Goal: Answer question/provide support

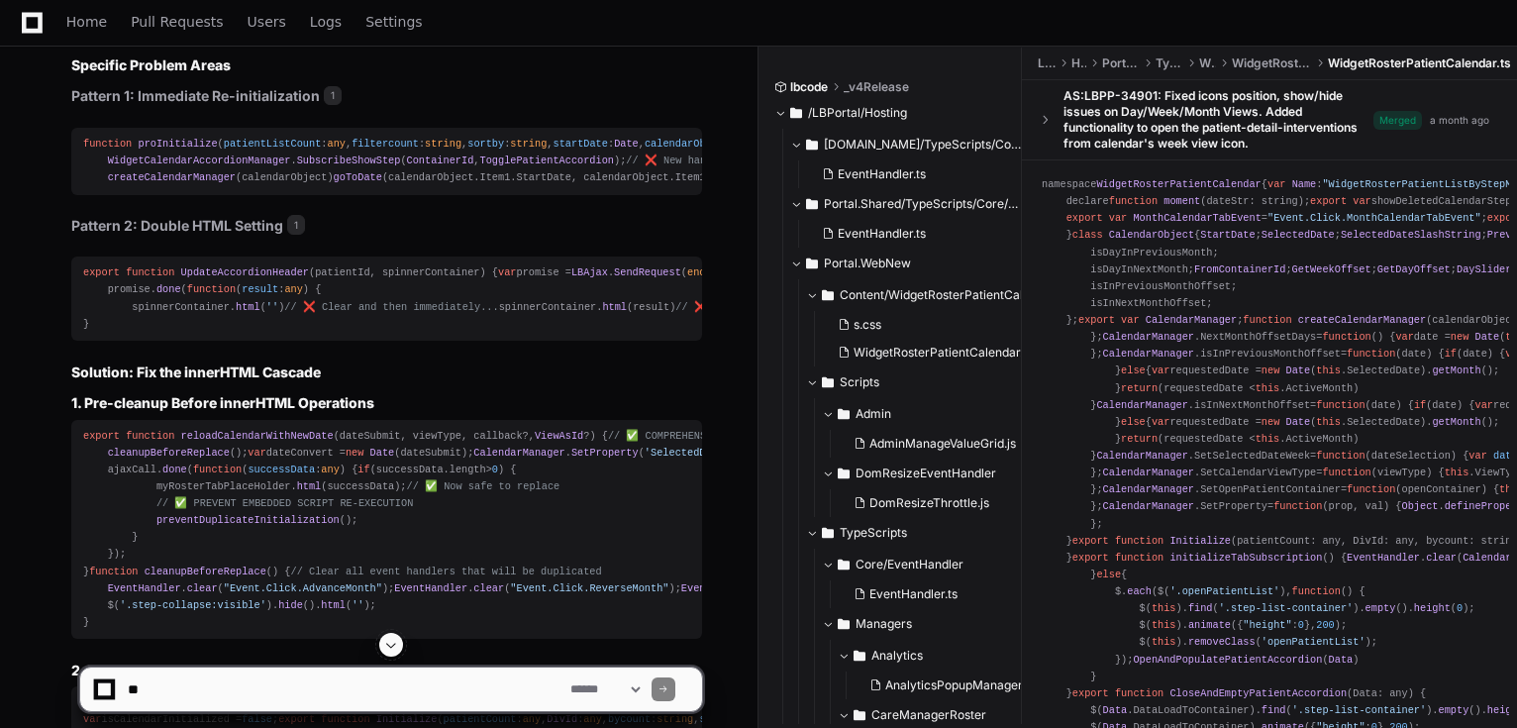
scroll to position [5196, 0]
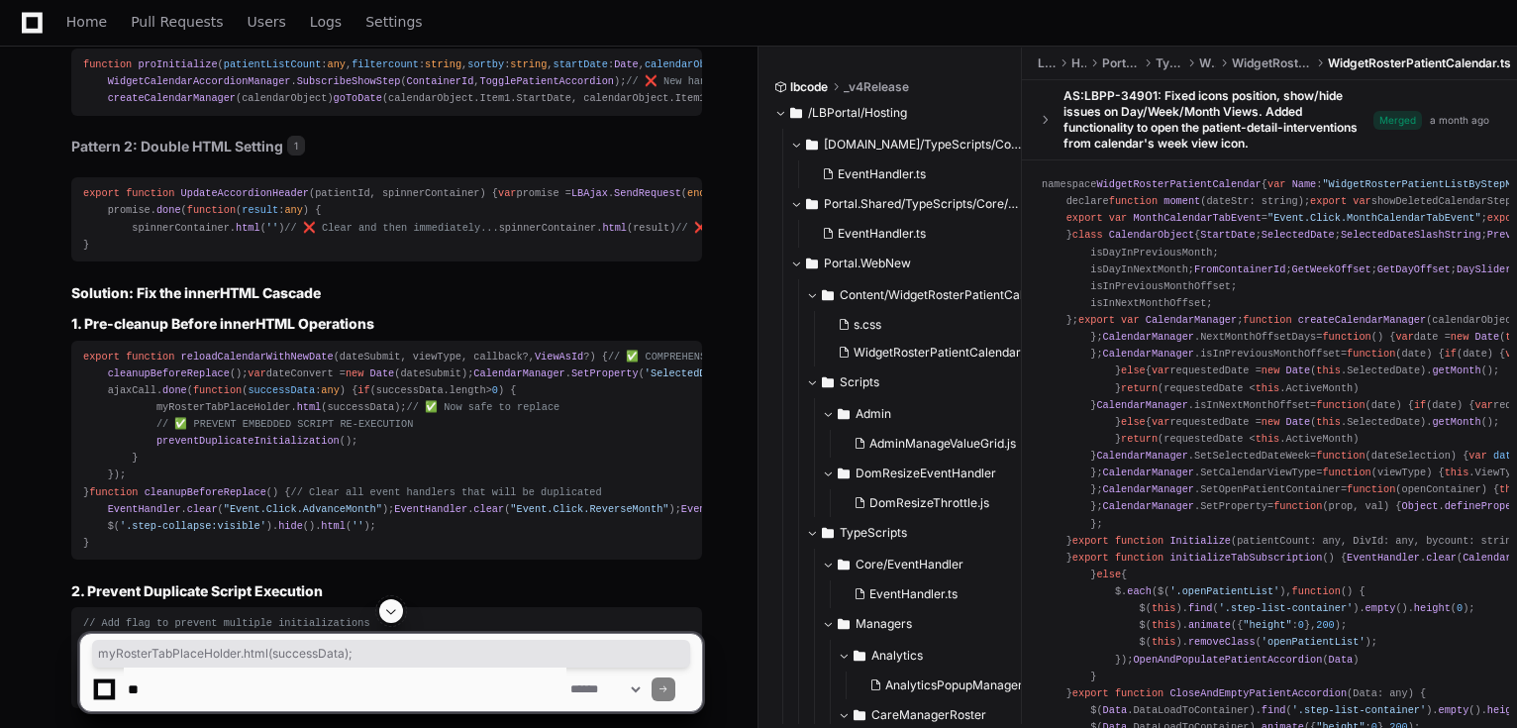
drag, startPoint x: 364, startPoint y: 482, endPoint x: 126, endPoint y: 479, distance: 238.7
copy div "myRosterTabPlaceHolder. html (successData);"
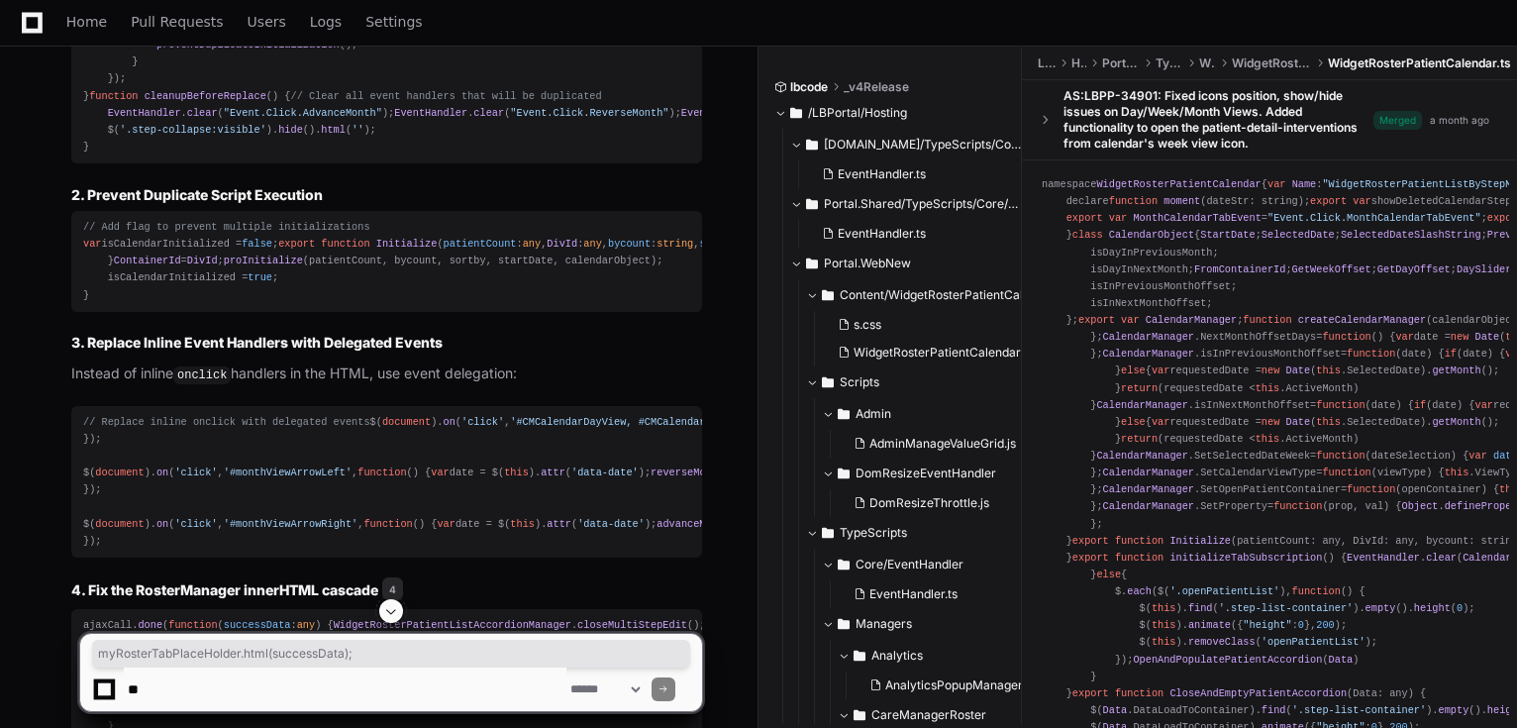
scroll to position [5751, 0]
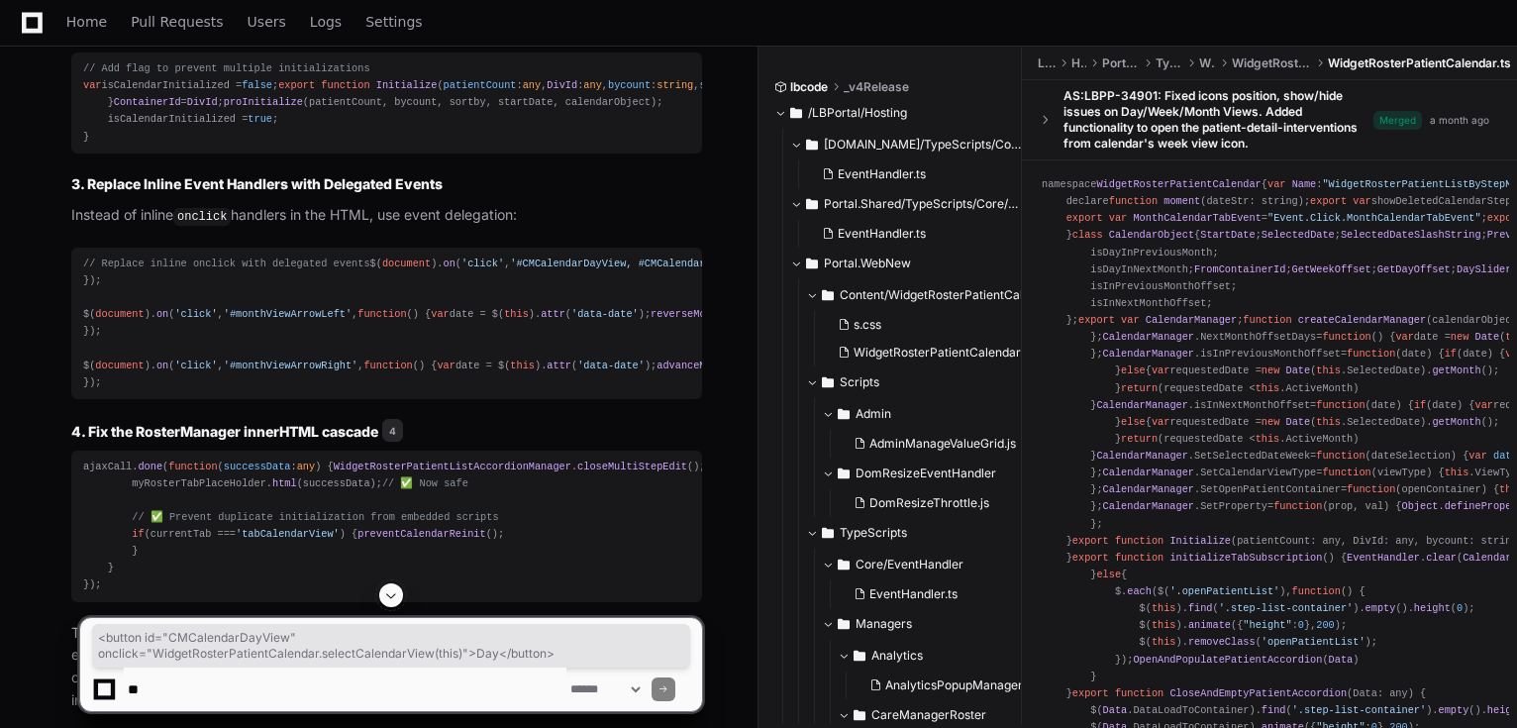
copy div "< button id = "CMCalendarDayView" onclick = "WidgetRosterPatientCalendar.select…"
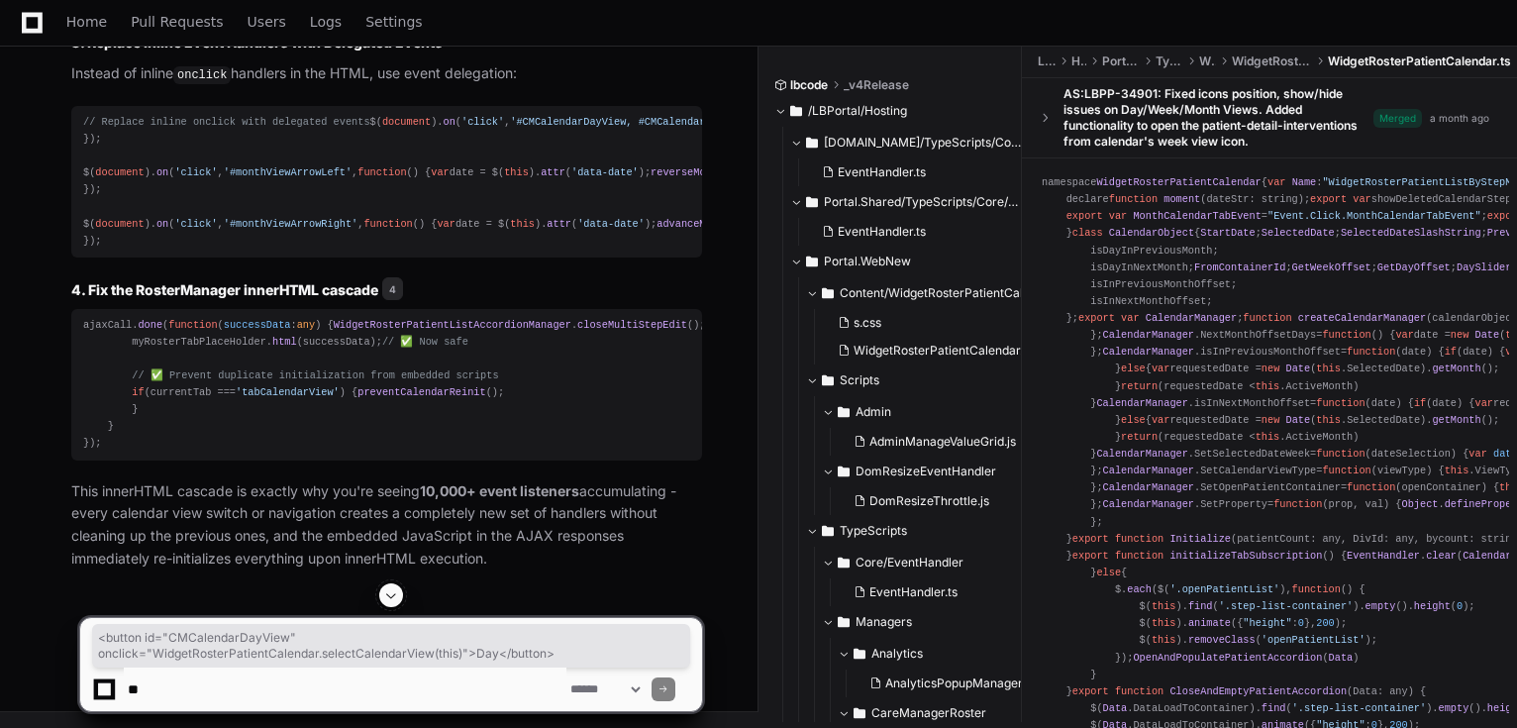
scroll to position [6147, 0]
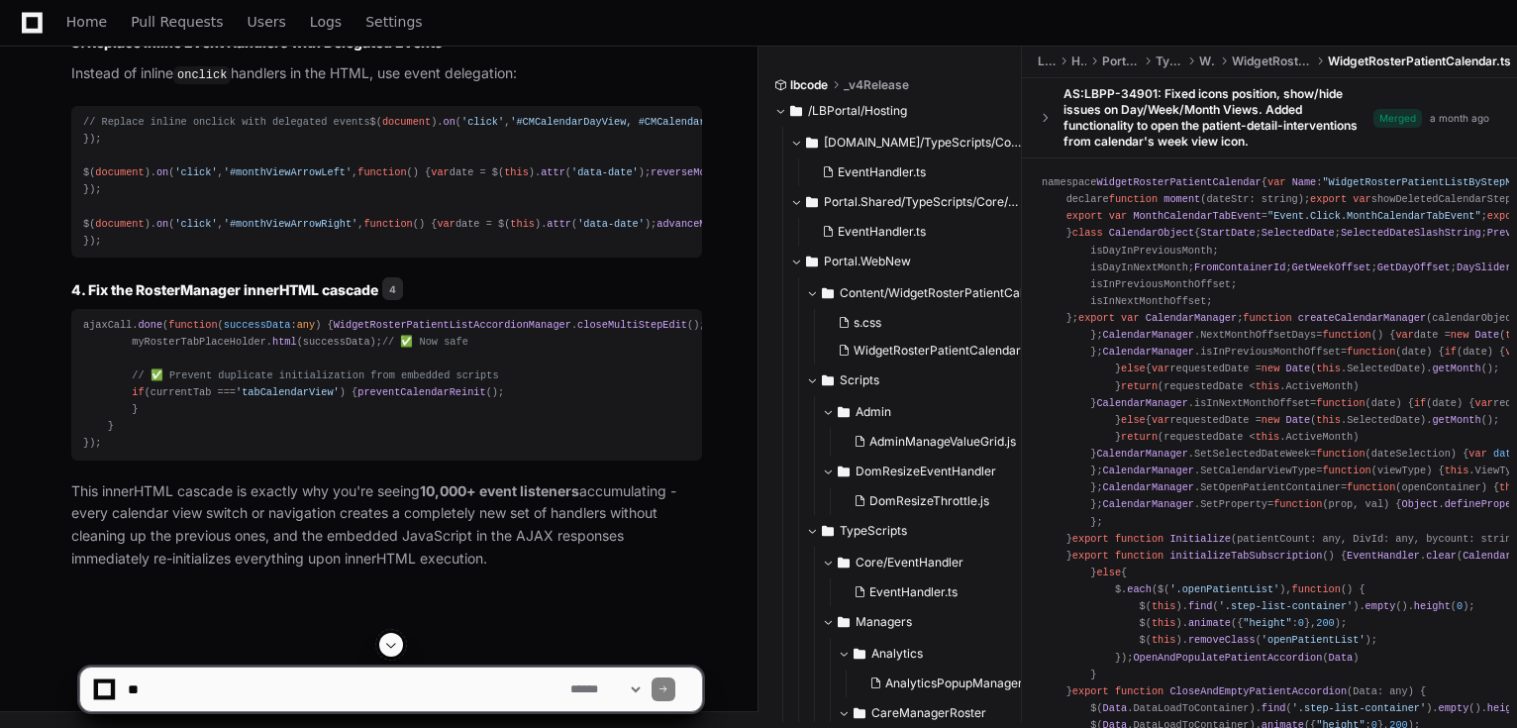
click at [219, 701] on textarea at bounding box center [345, 689] width 443 height 44
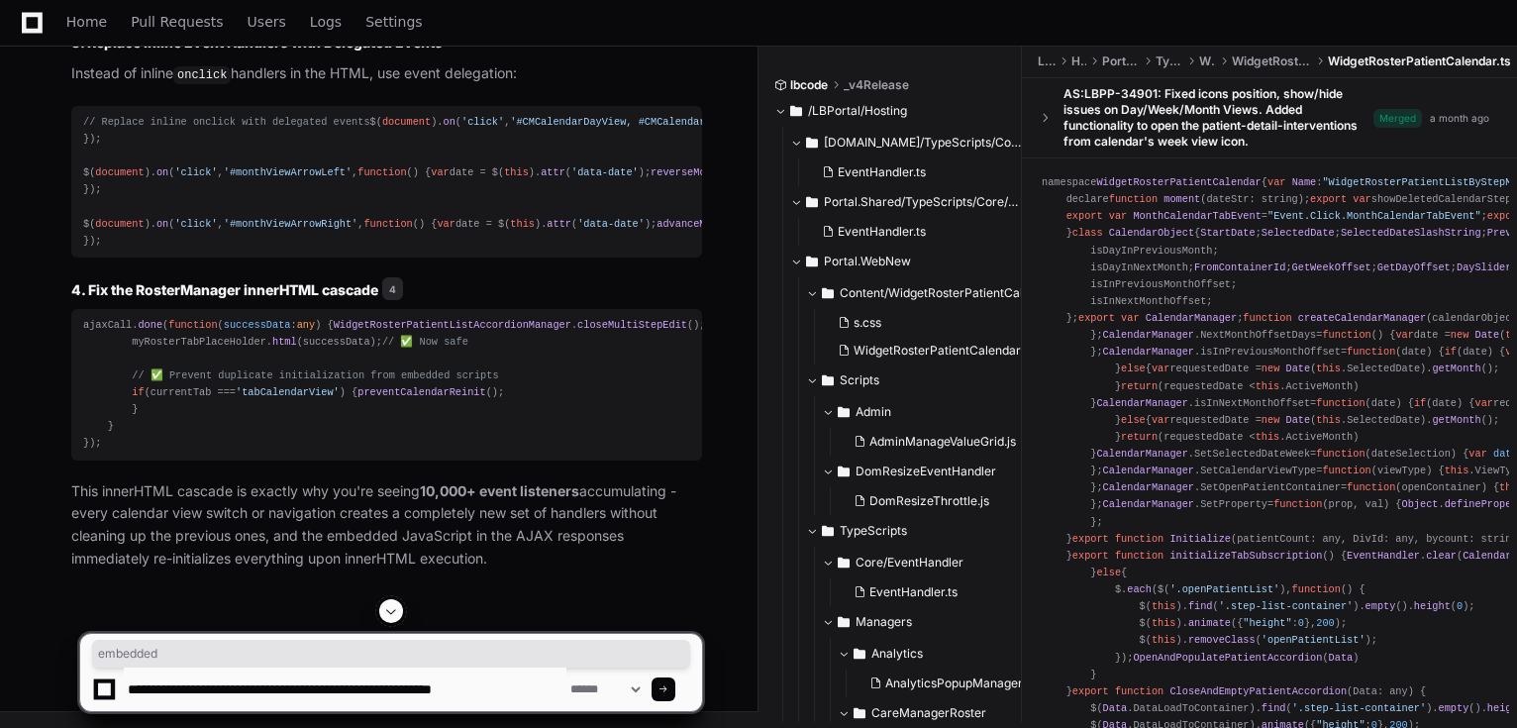
copy ol "innerHTML sets new HTML with embedded <script> tags →"
click at [523, 695] on textarea at bounding box center [345, 689] width 443 height 44
paste textarea "**********"
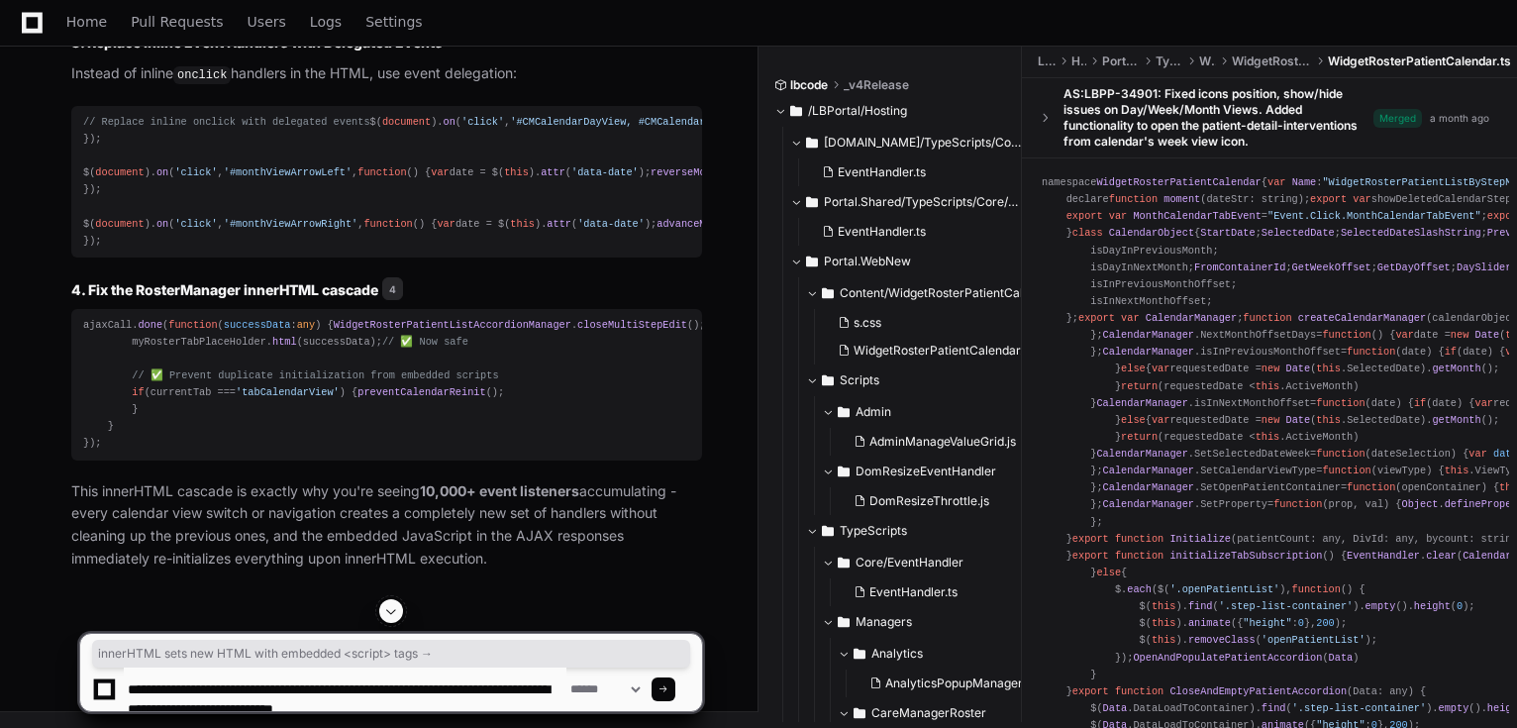
scroll to position [6, 0]
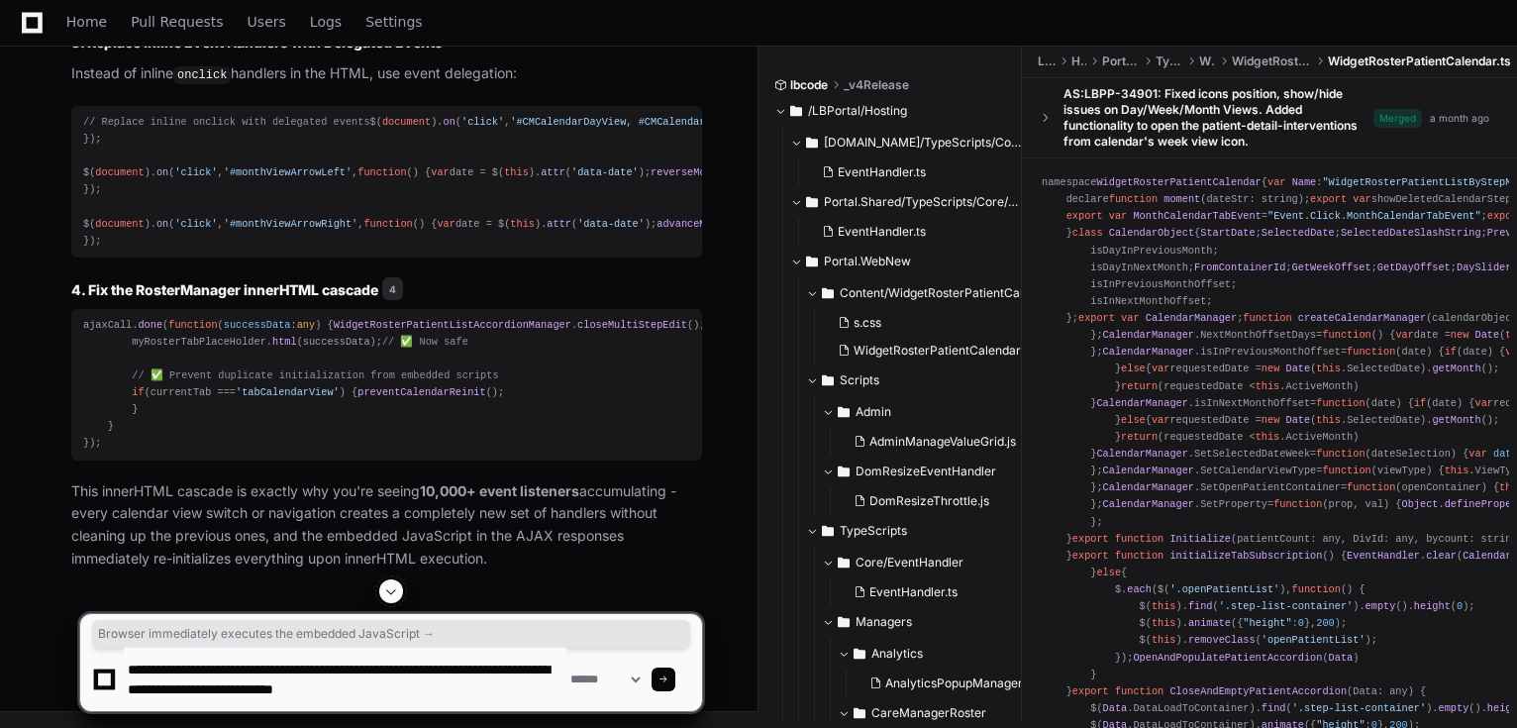
drag, startPoint x: 511, startPoint y: 128, endPoint x: 95, endPoint y: 133, distance: 415.9
copy li "Browser immediately executes the embedded JavaScript →"
click at [525, 686] on textarea at bounding box center [345, 679] width 443 height 63
paste textarea "**********"
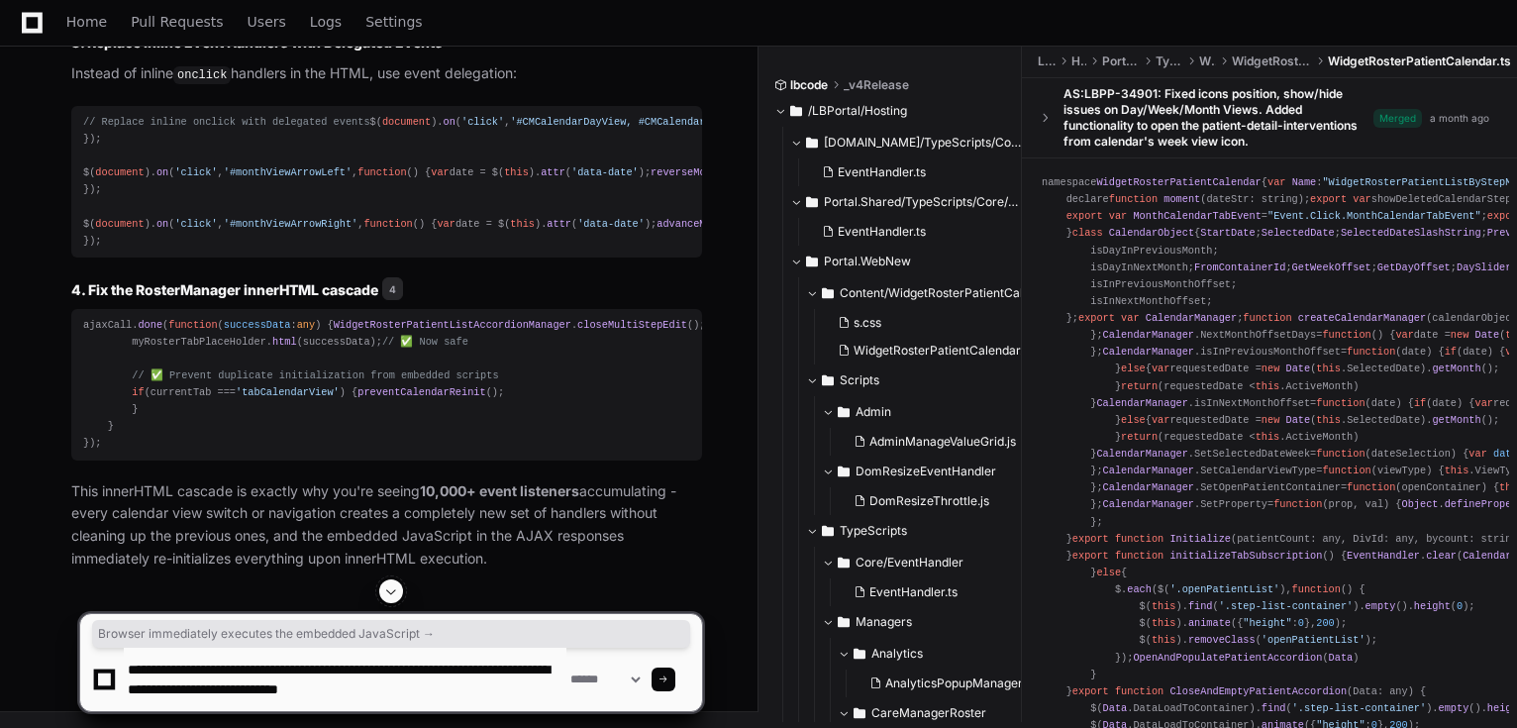
type textarea "**********"
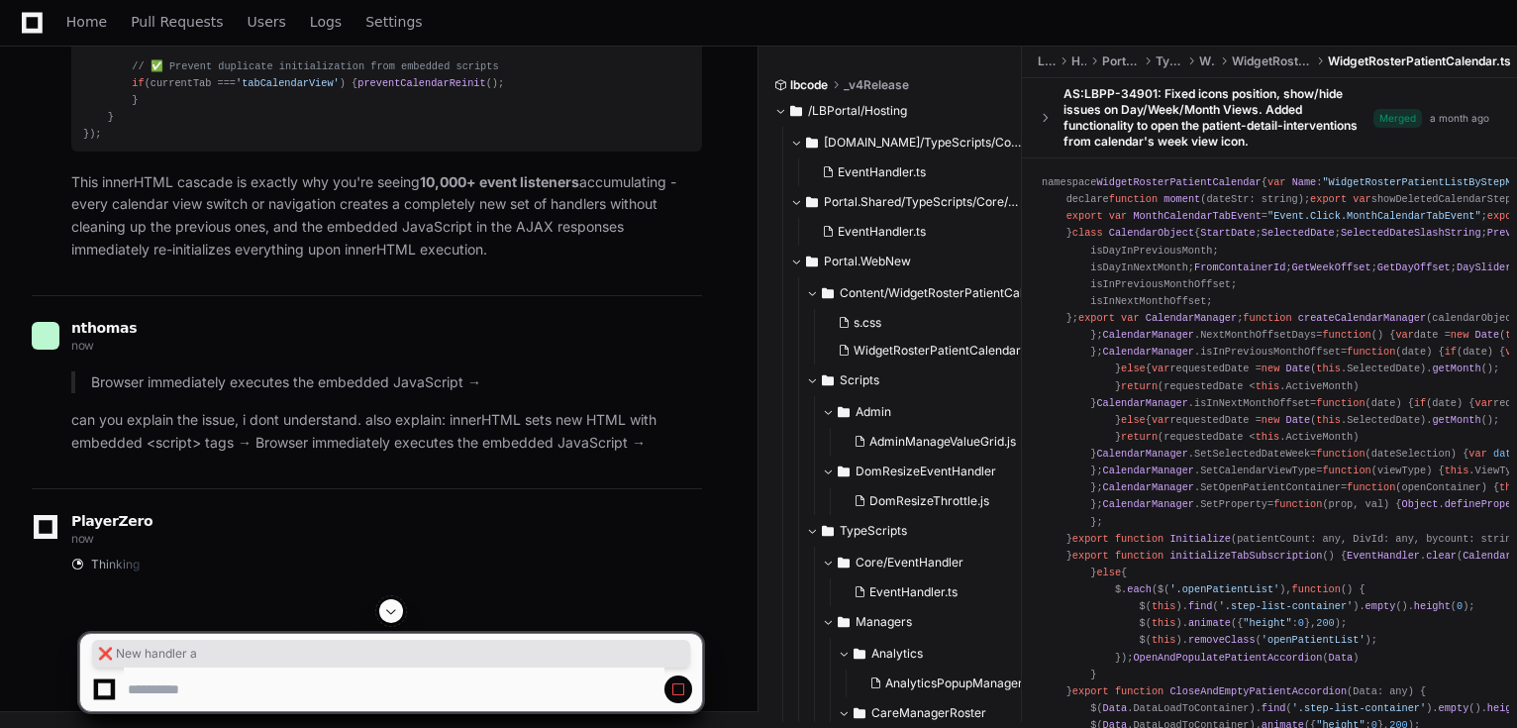
scroll to position [0, 107]
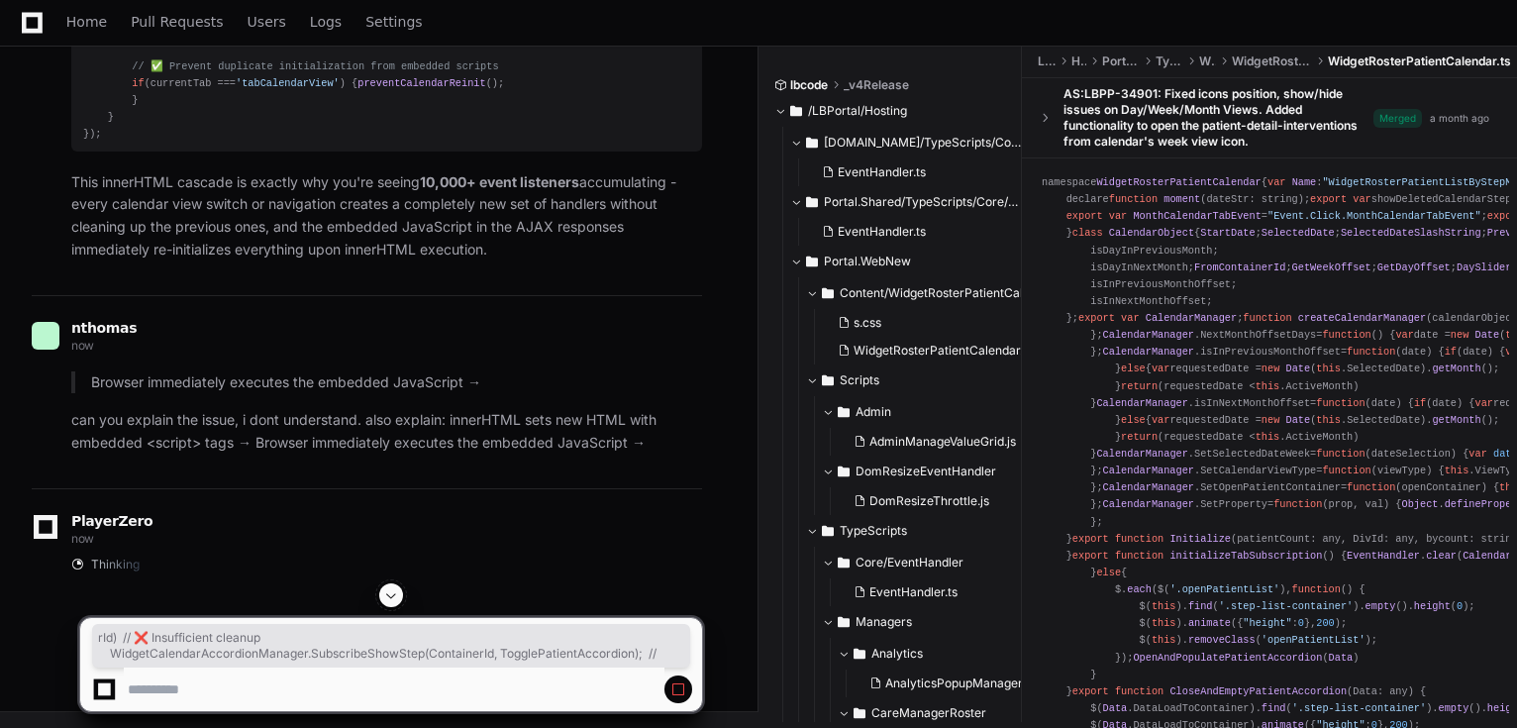
drag, startPoint x: 656, startPoint y: 387, endPoint x: 153, endPoint y: 370, distance: 502.4
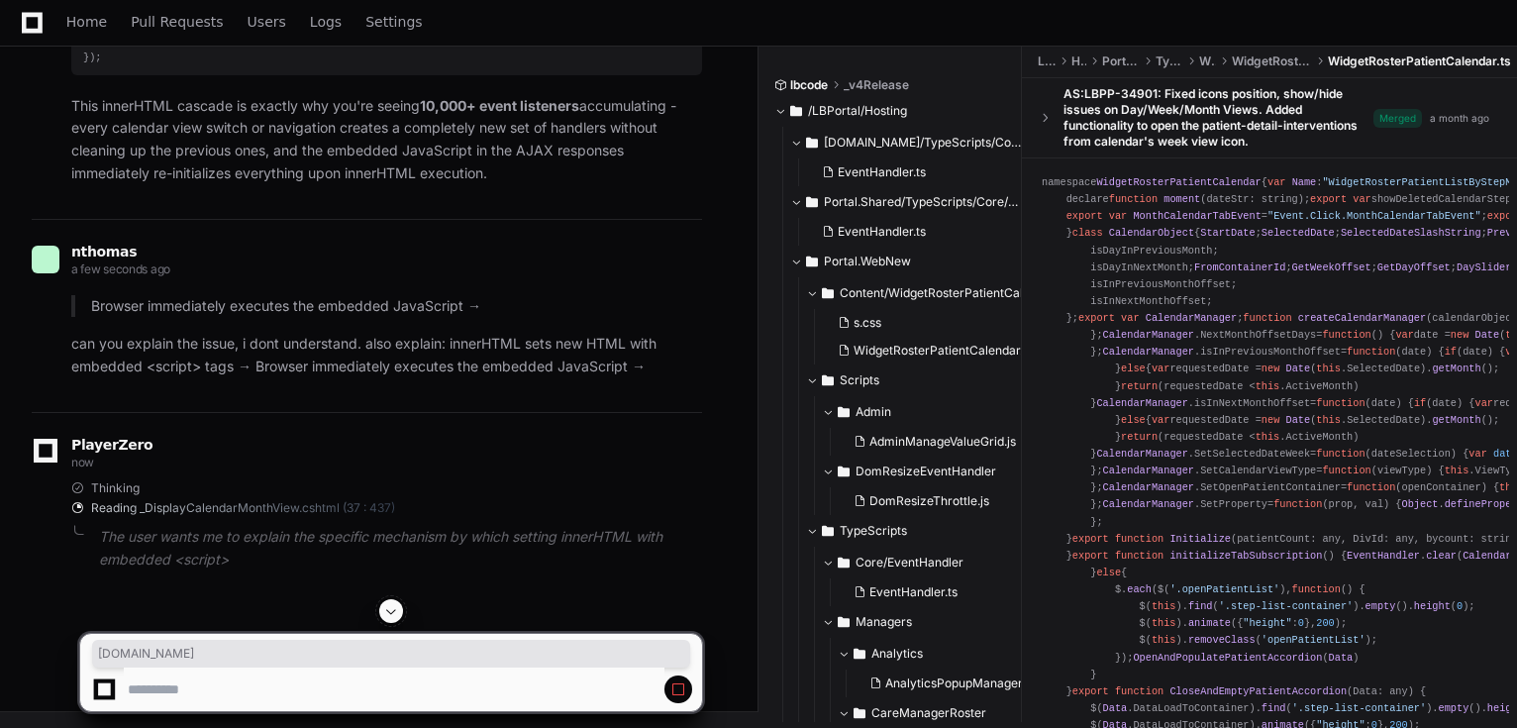
drag, startPoint x: 216, startPoint y: 399, endPoint x: 297, endPoint y: 412, distance: 82.2
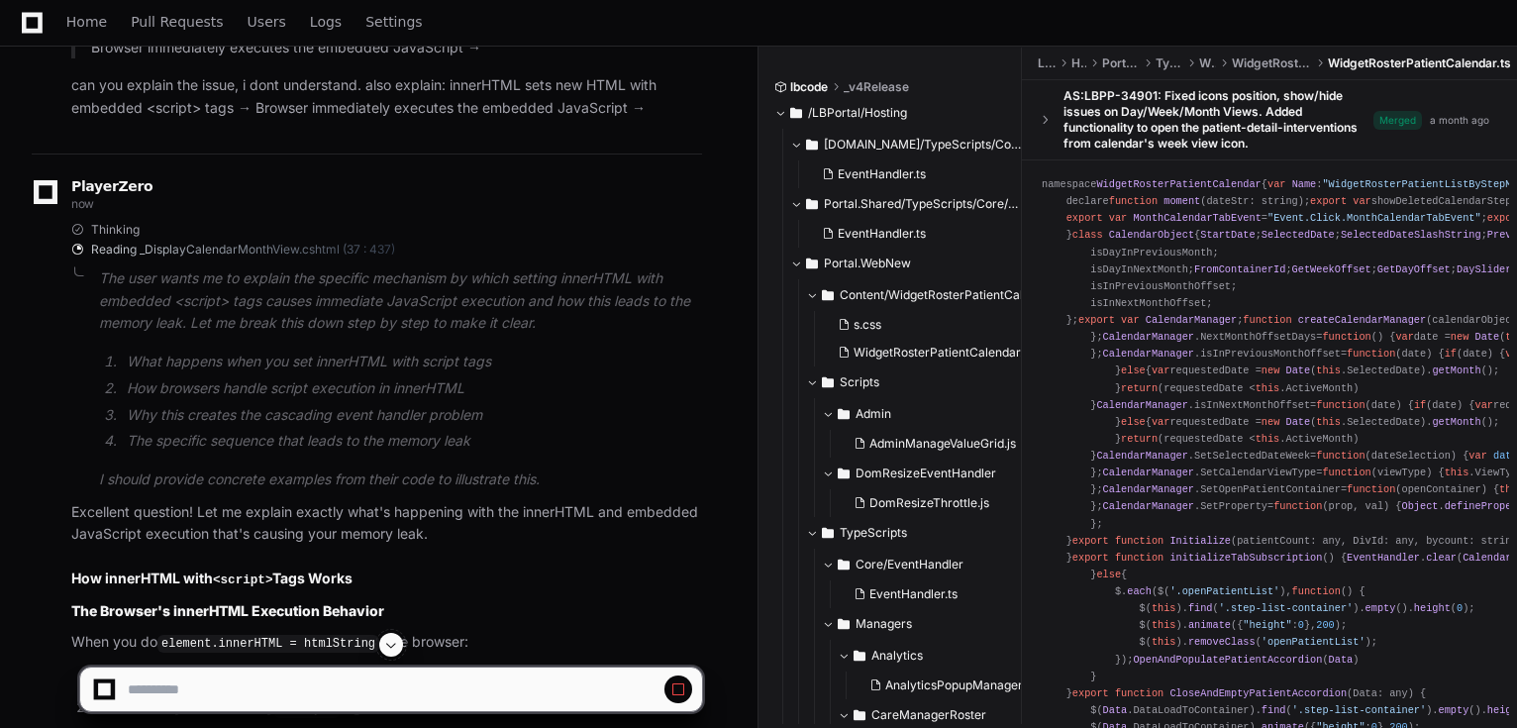
scroll to position [6555, 0]
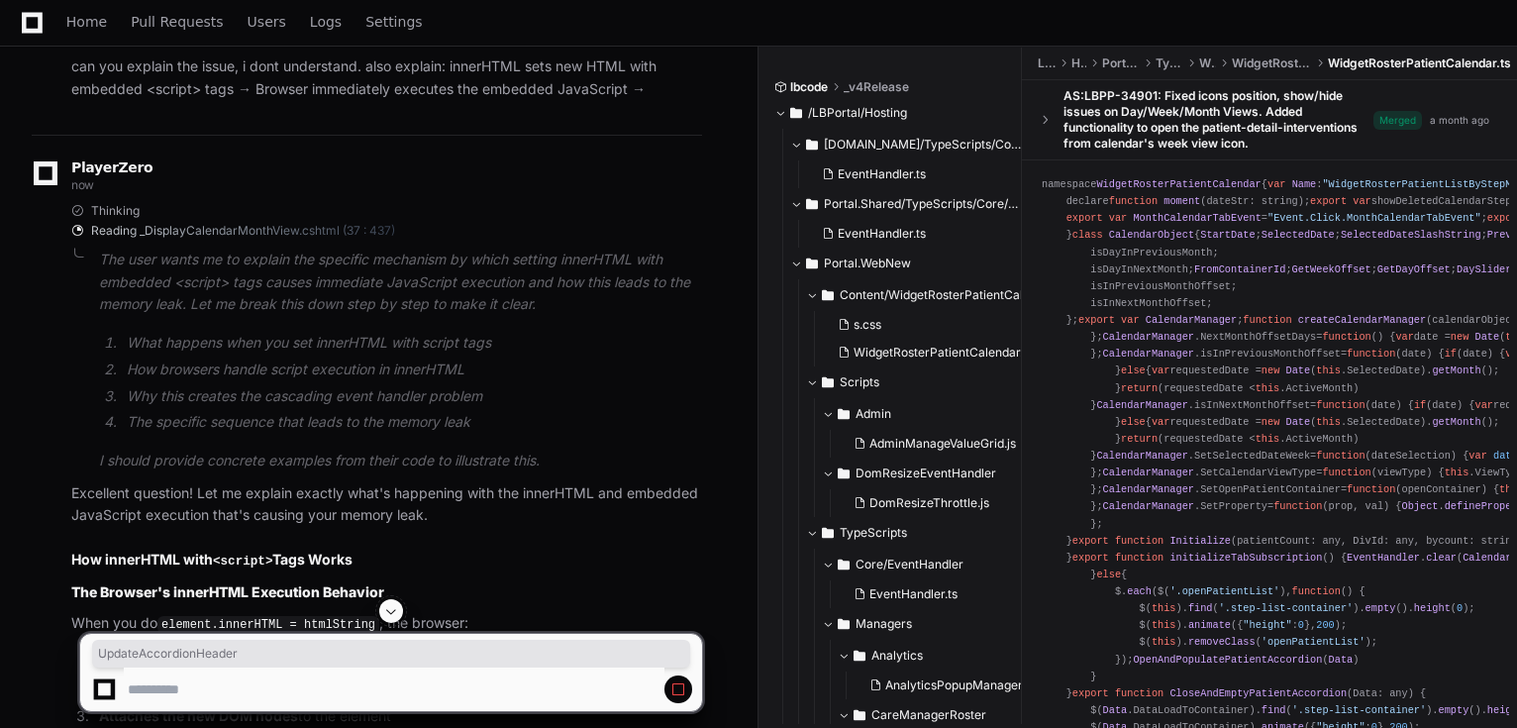
copy div "export function UpdateAccordionHeader ( patientId, spinnerContainer ) {"
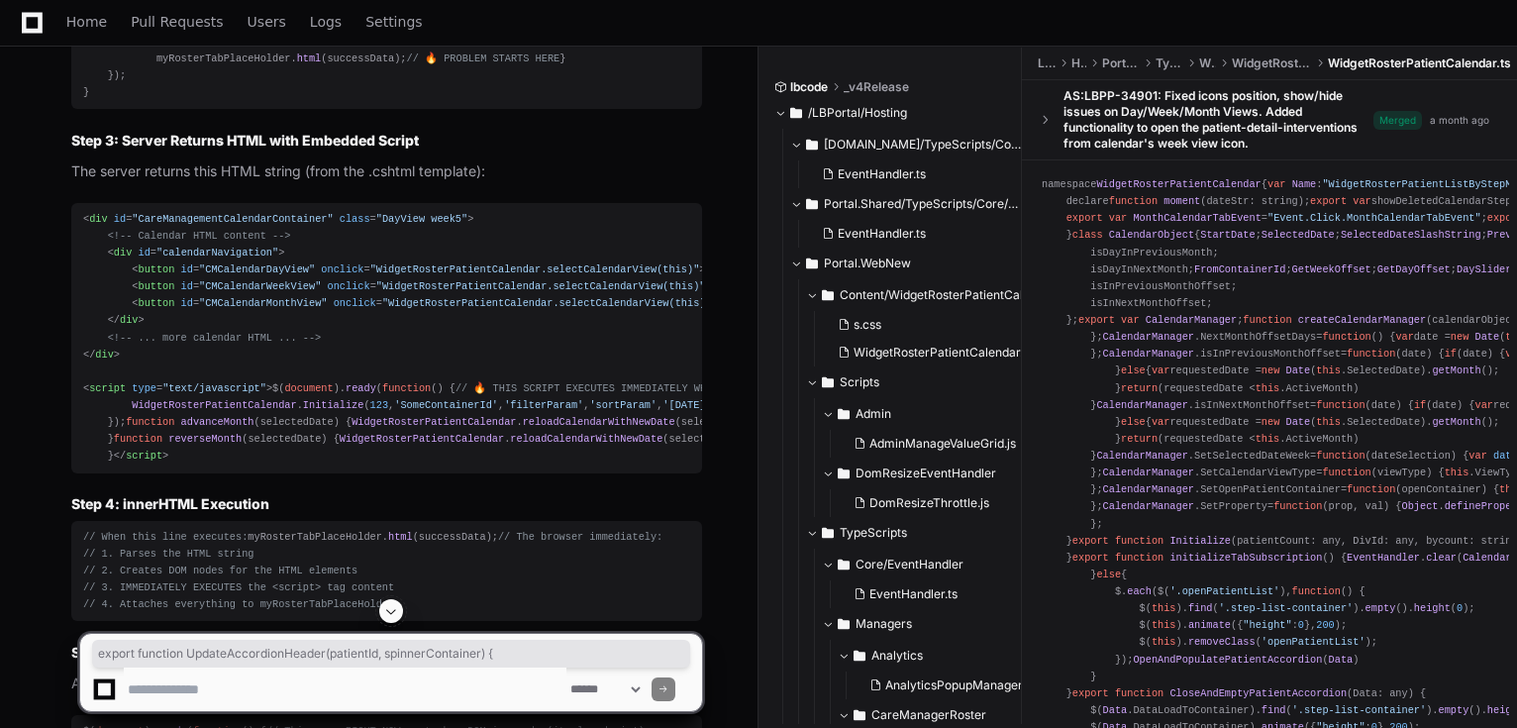
scroll to position [7030, 0]
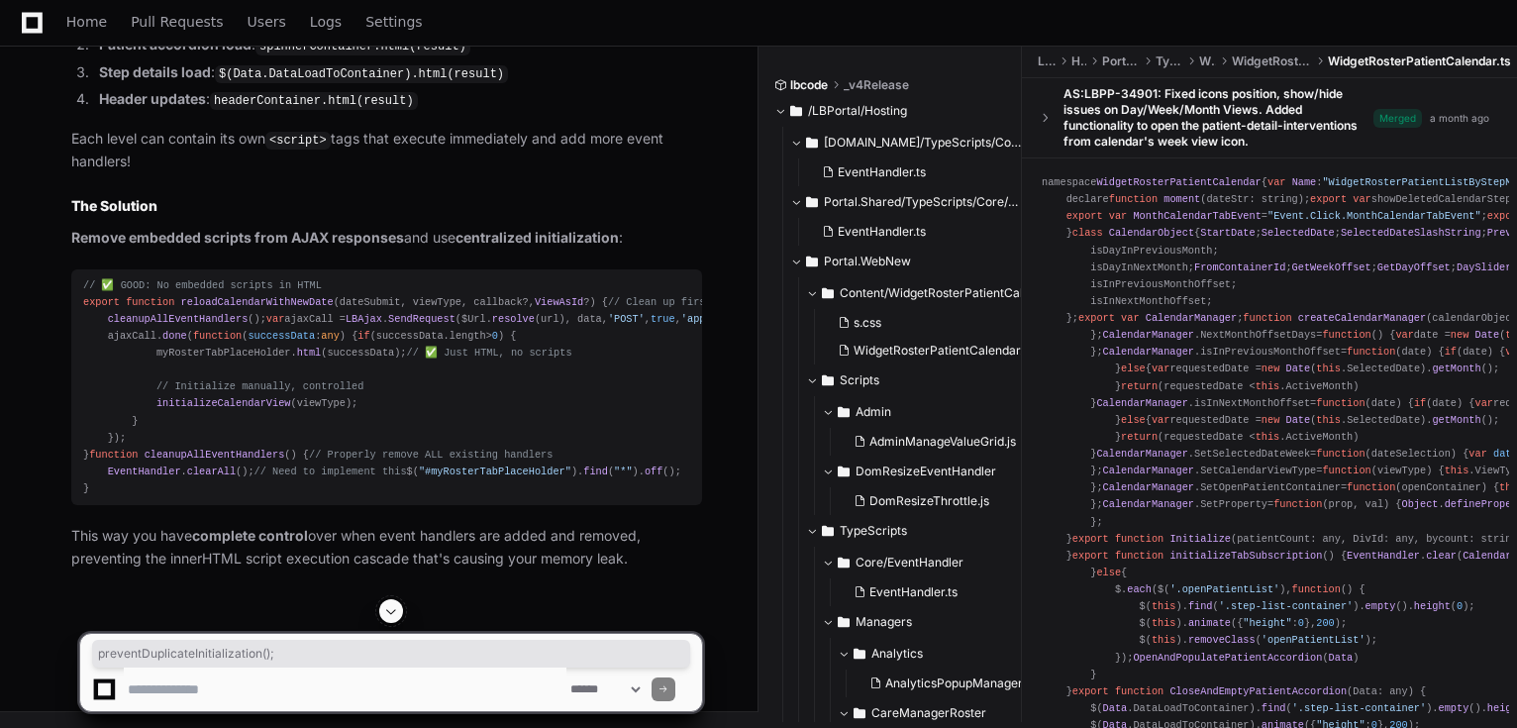
scroll to position [12569, 0]
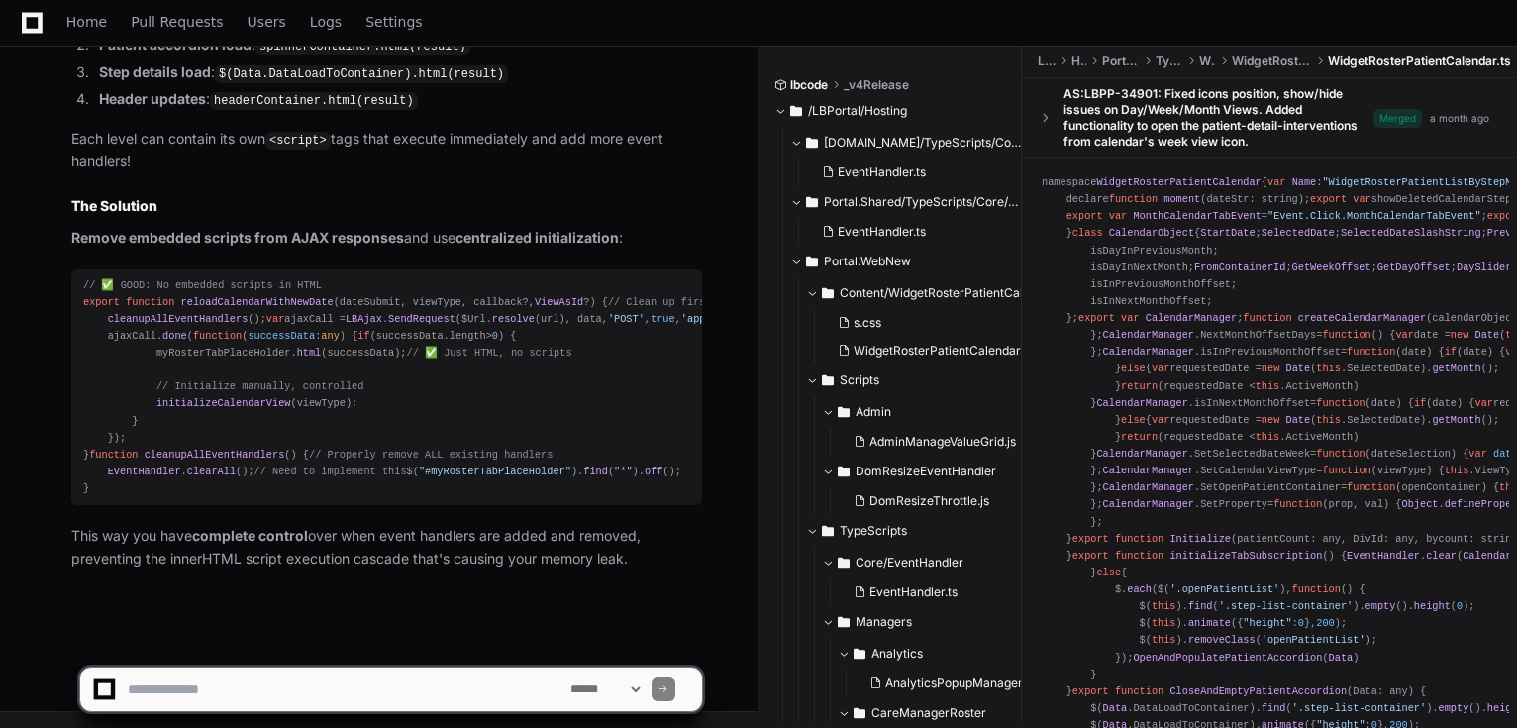
click at [260, 296] on span "reloadCalendarWithNewDate" at bounding box center [257, 302] width 153 height 12
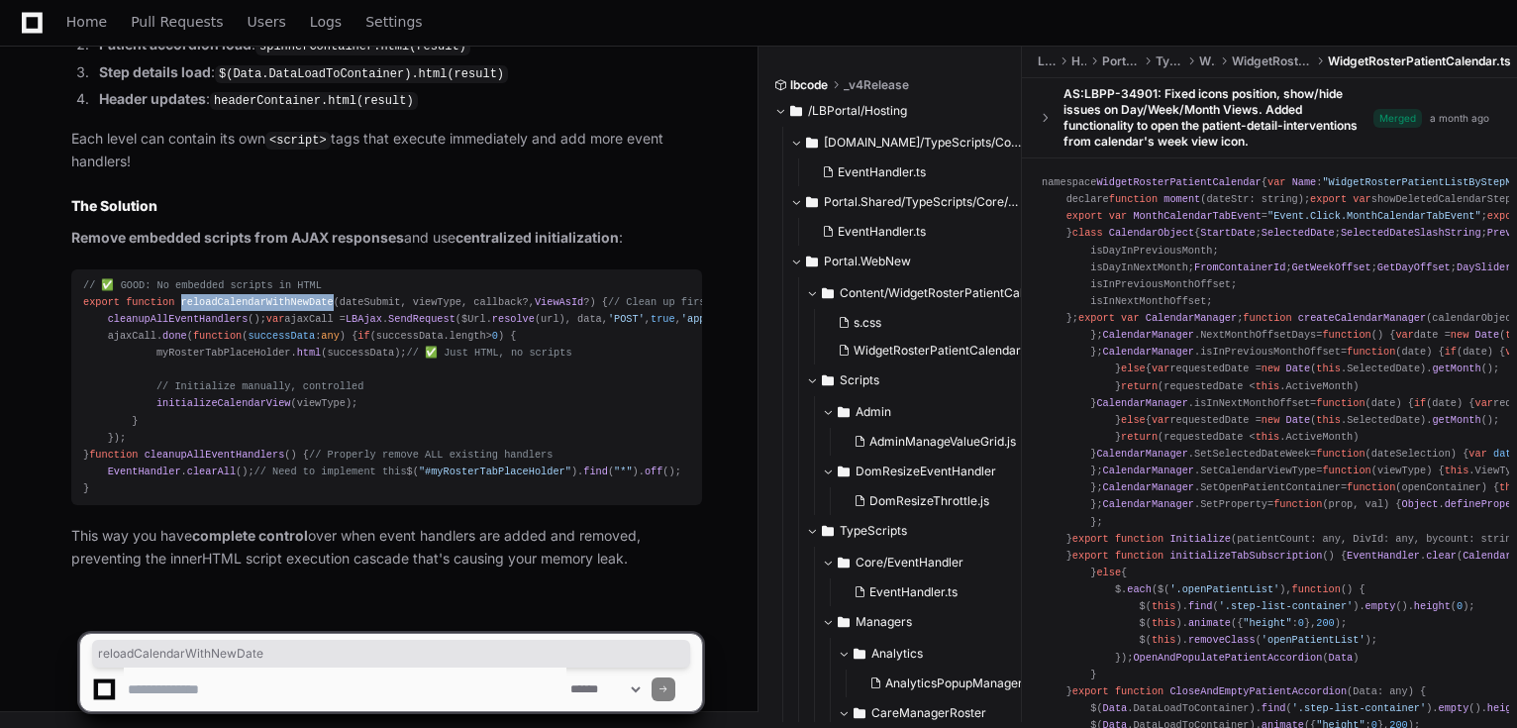
copy span "reloadCalendarWithNewDate"
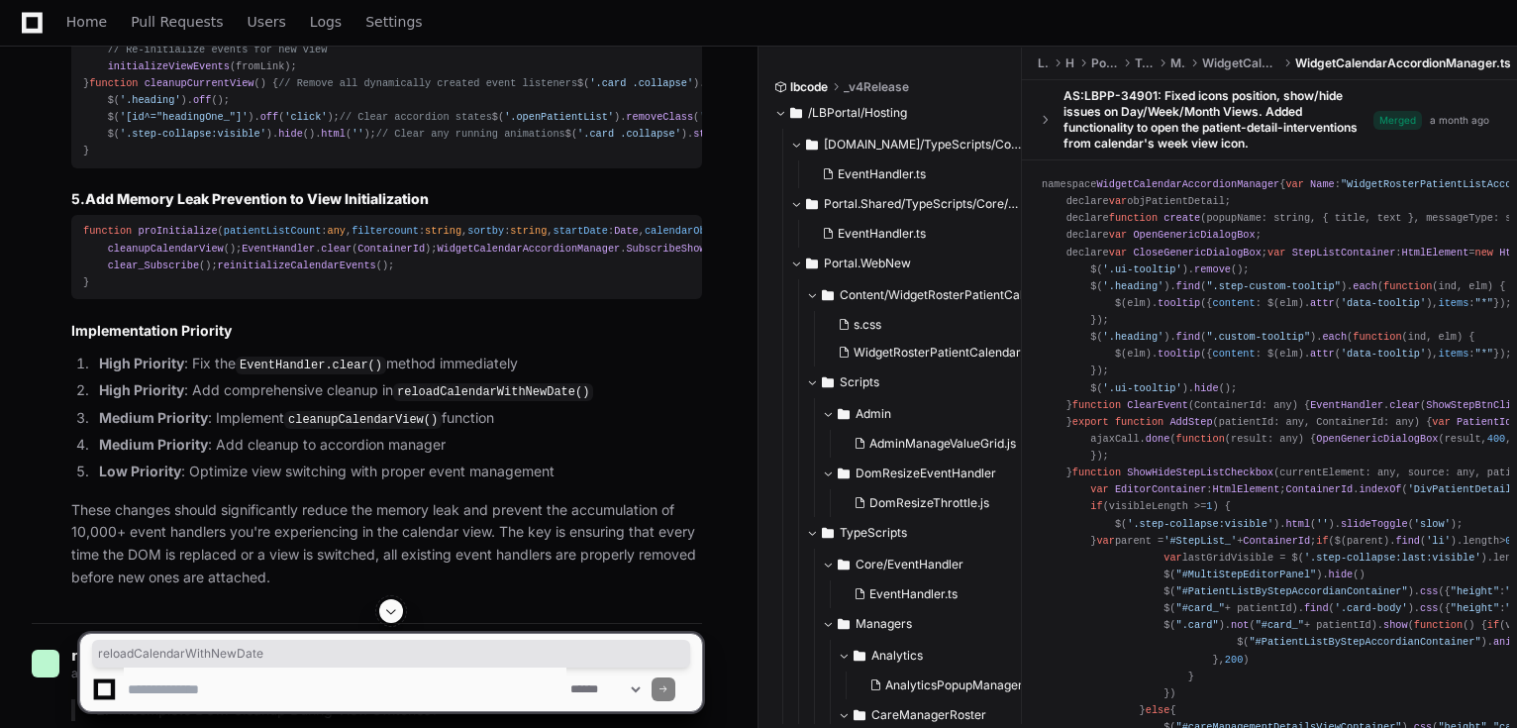
scroll to position [2824, 0]
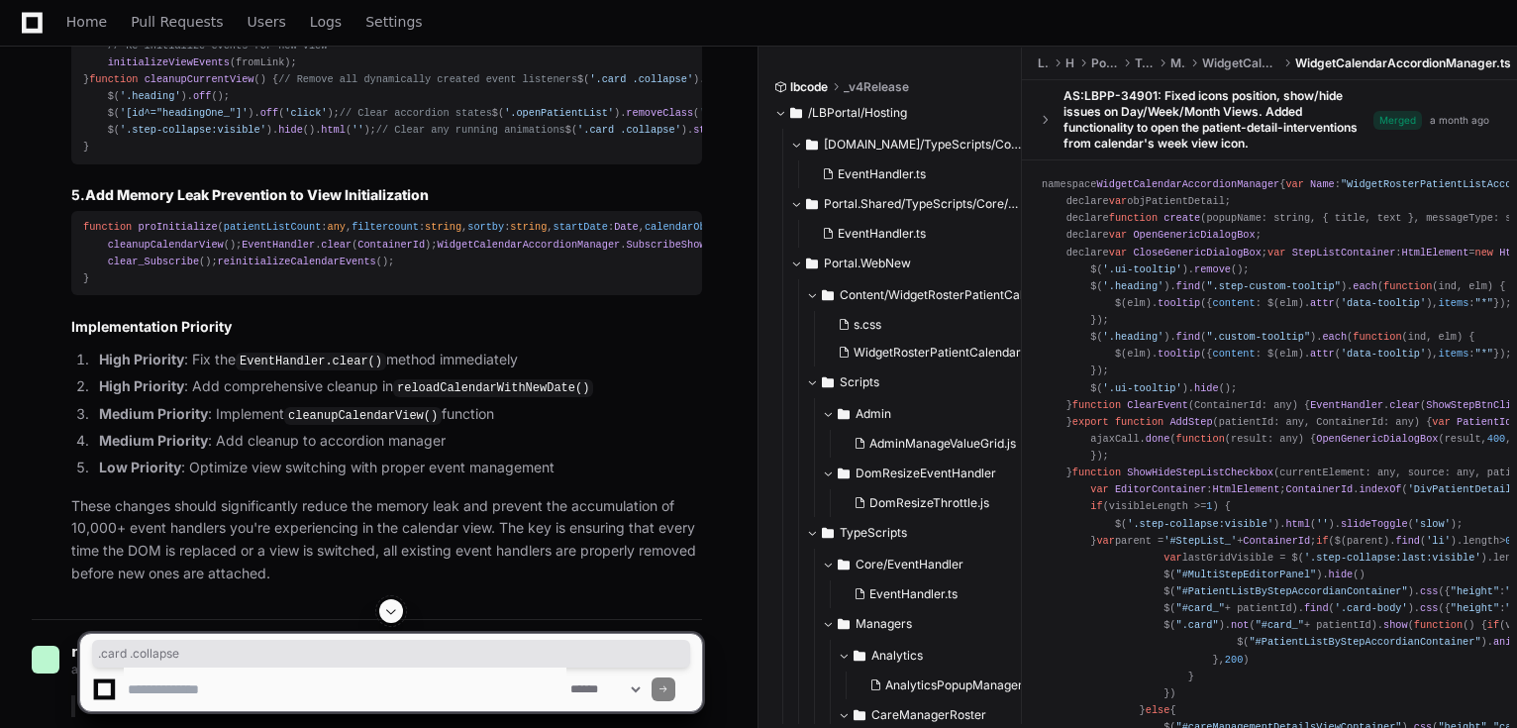
drag, startPoint x: 122, startPoint y: 372, endPoint x: 207, endPoint y: 375, distance: 85.2
copy span ".card .collapse"
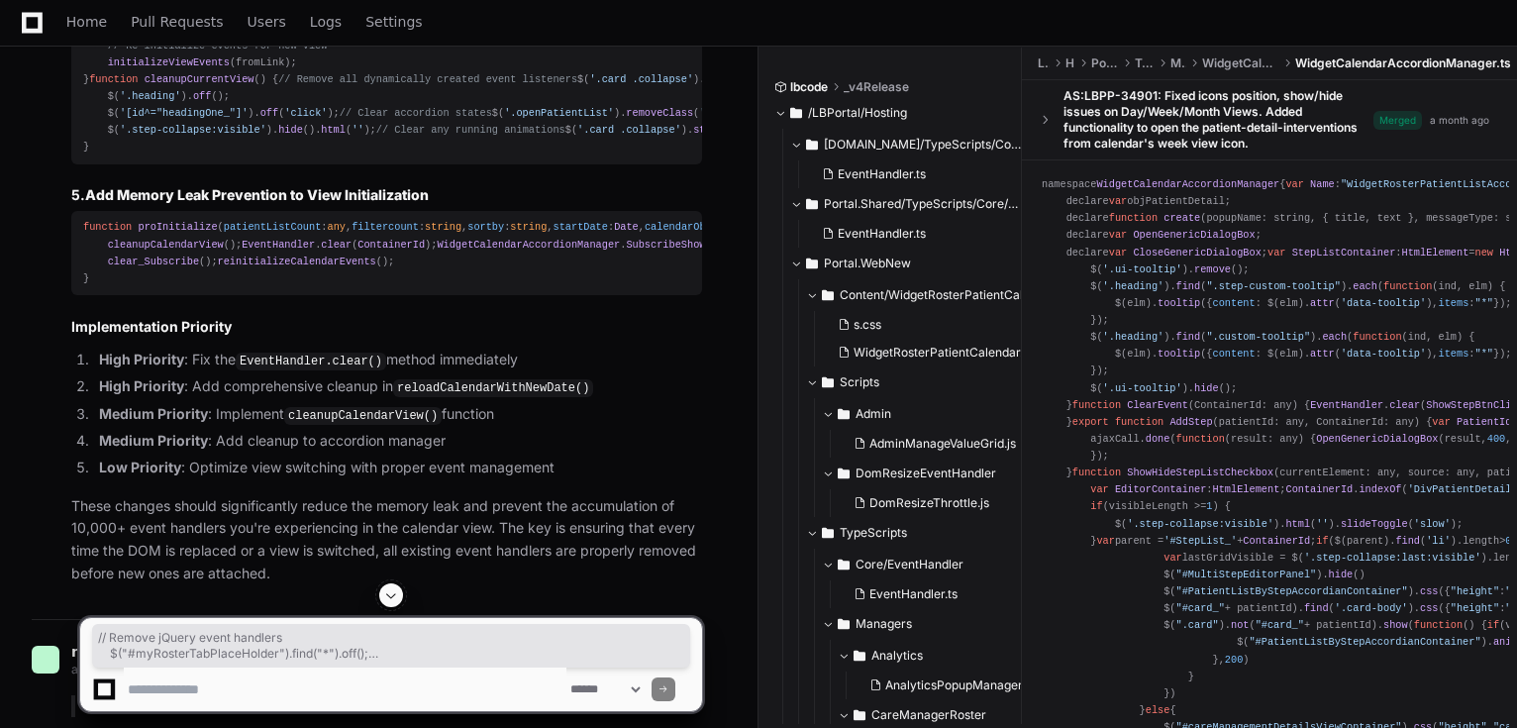
drag, startPoint x: 281, startPoint y: 384, endPoint x: 63, endPoint y: 324, distance: 226.1
drag, startPoint x: 253, startPoint y: 349, endPoint x: 230, endPoint y: 670, distance: 322.6
click at [230, 670] on textarea at bounding box center [345, 689] width 443 height 44
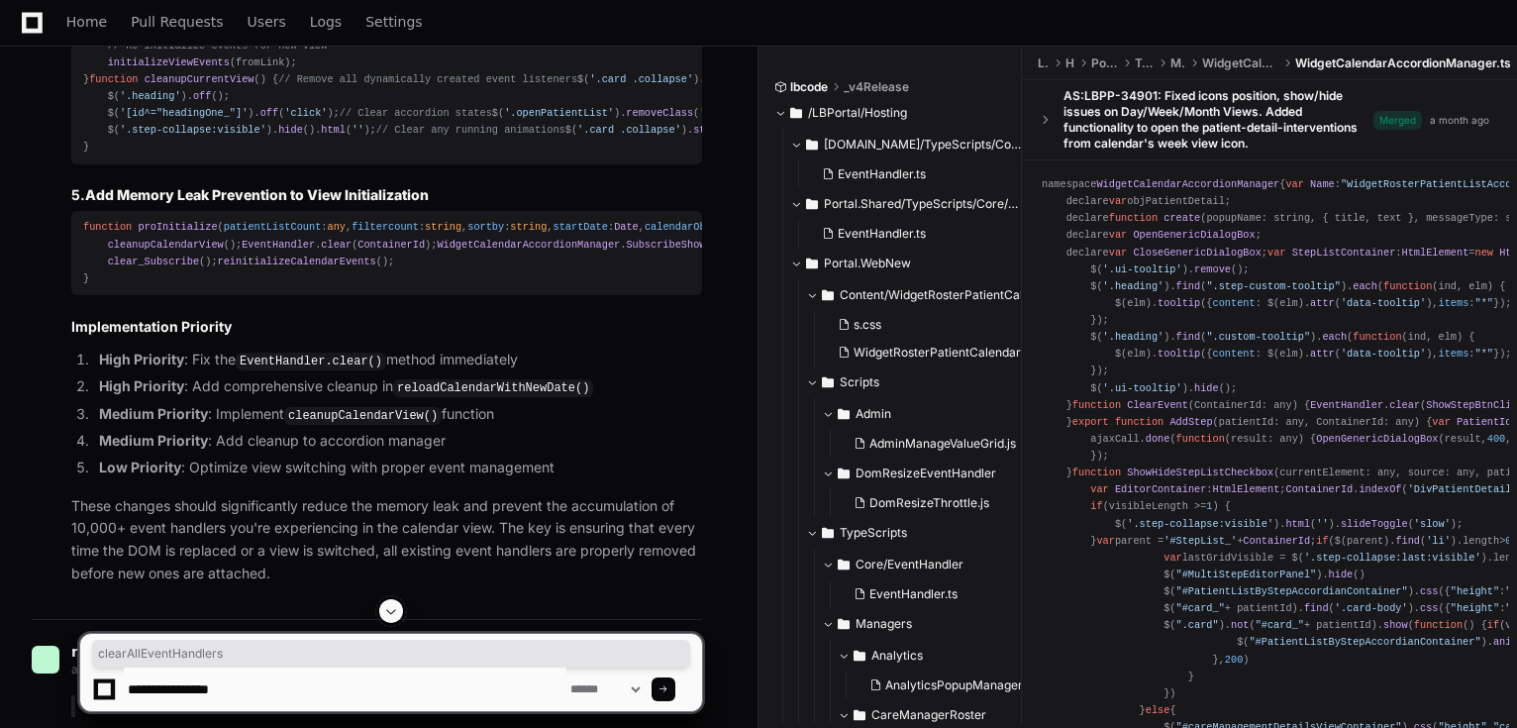
copy span "clearAllEventHandlers"
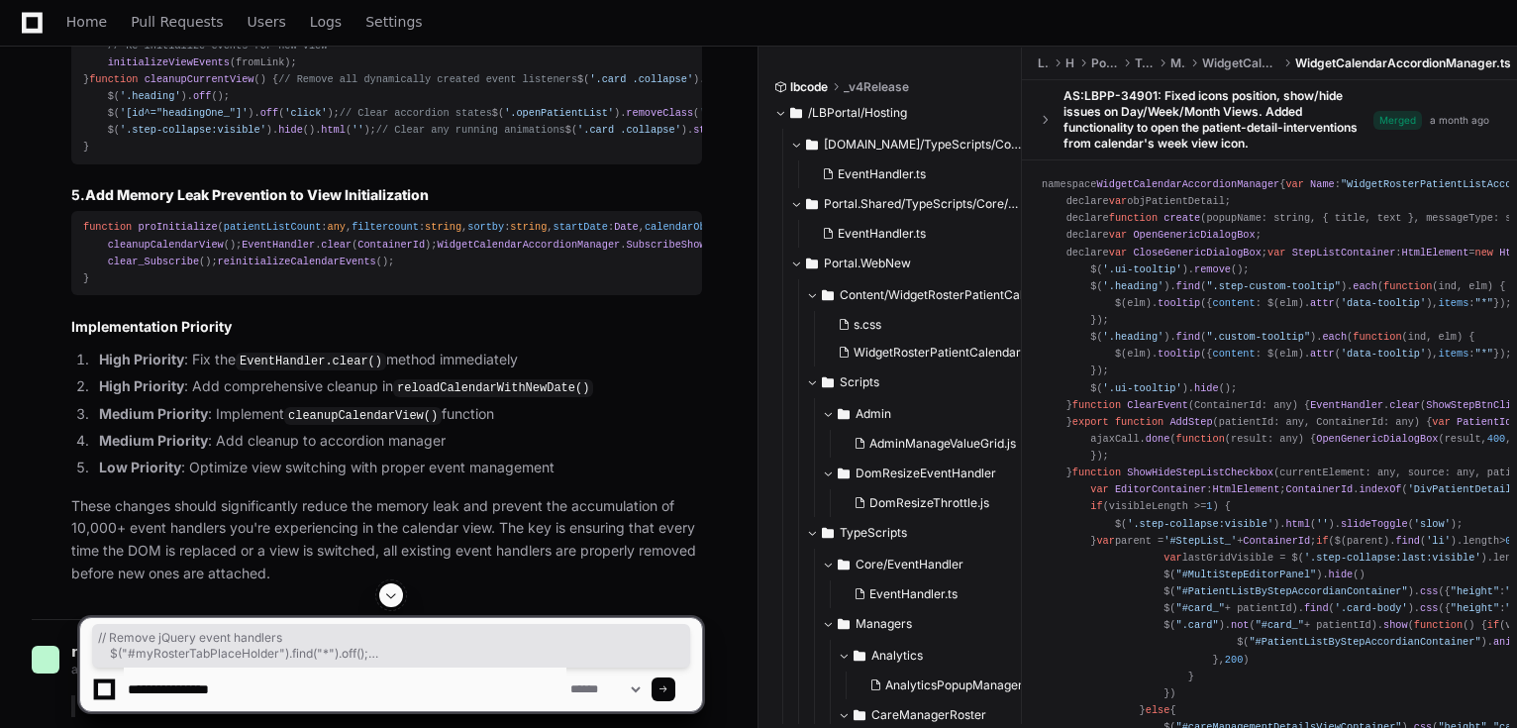
drag, startPoint x: 105, startPoint y: 334, endPoint x: 355, endPoint y: 540, distance: 323.6
click at [298, 696] on textarea at bounding box center [345, 689] width 443 height 44
type textarea "**********"
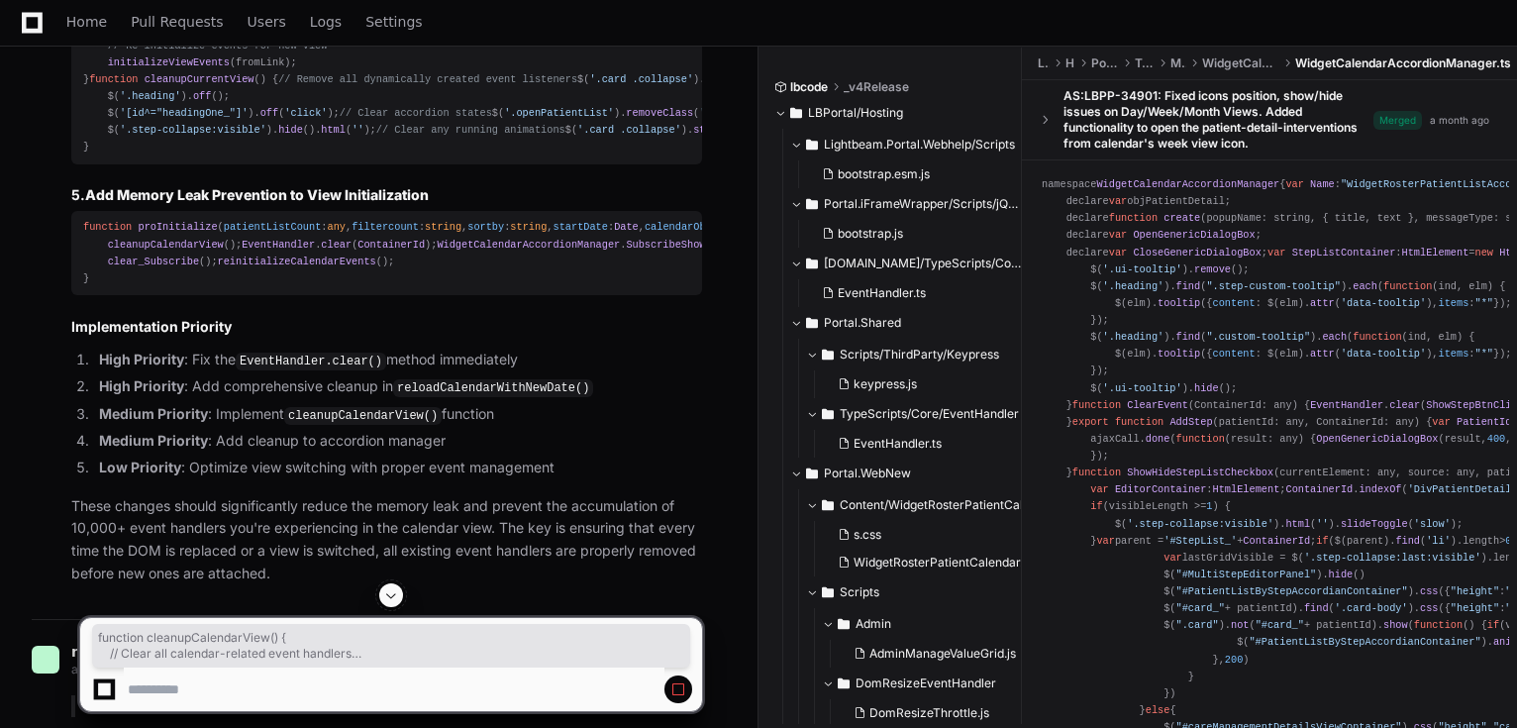
drag, startPoint x: 83, startPoint y: 201, endPoint x: 152, endPoint y: 372, distance: 184.4
copy div "function cleanupCalendarView ( ) { // Clear all calendar-related event handlers…"
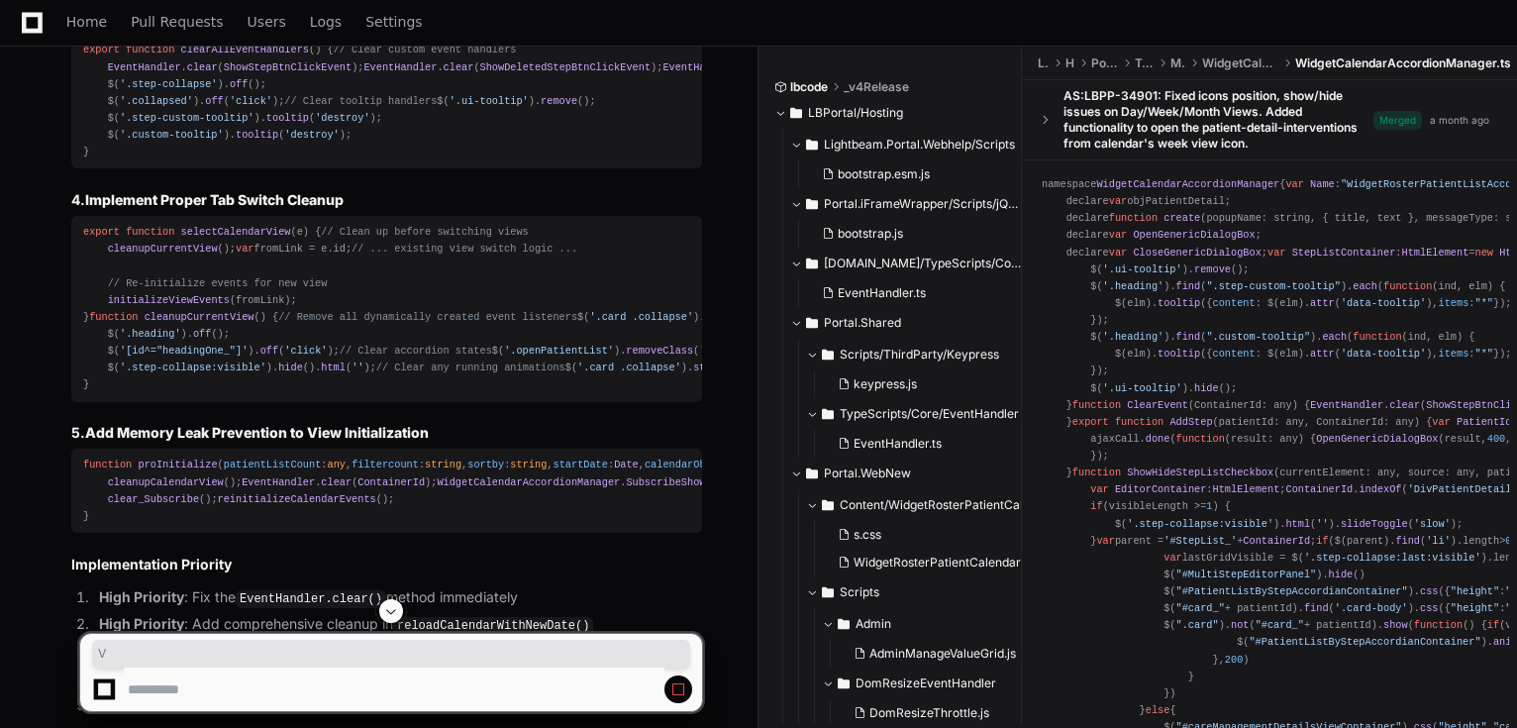
copy div "cleanupCalendarView ();"
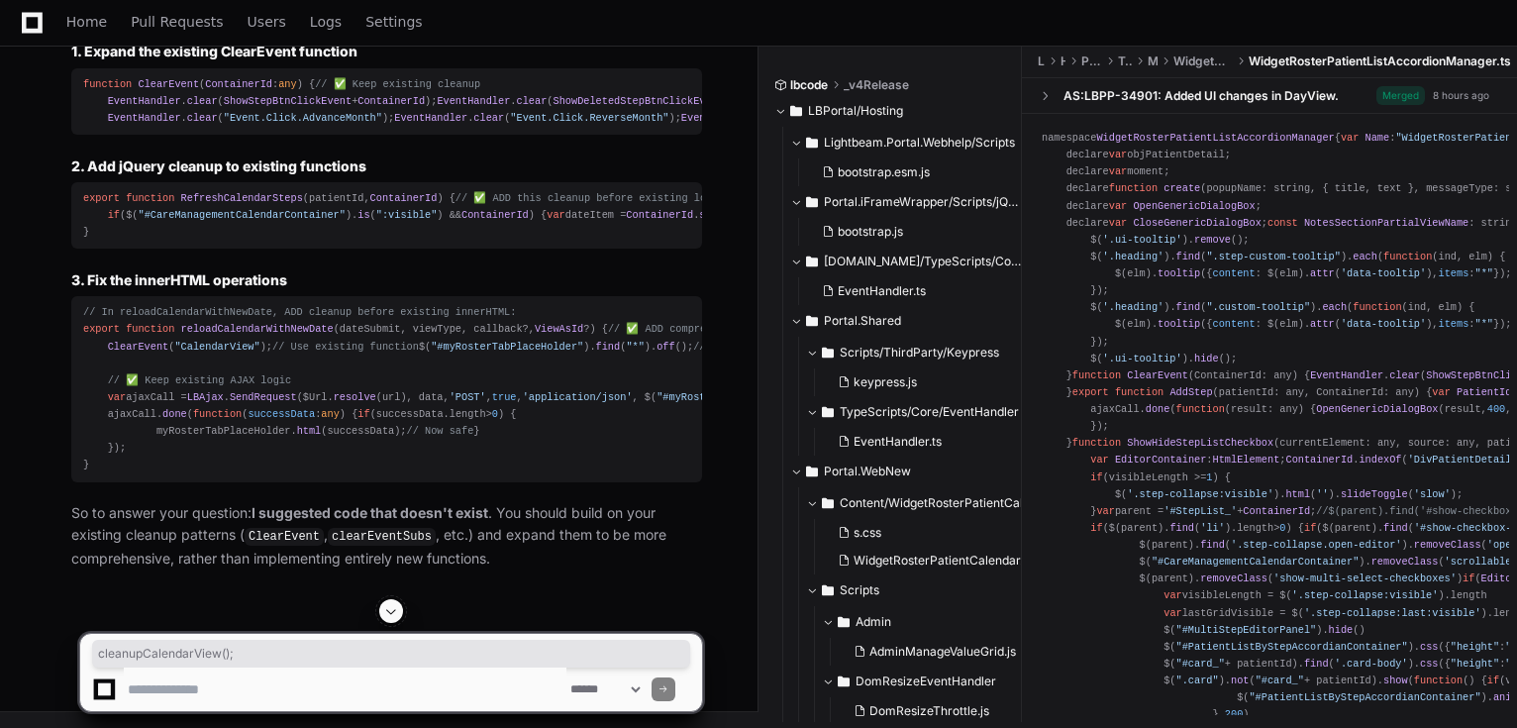
scroll to position [14952, 0]
click at [282, 127] on div "function ClearEvent ( ContainerId : any ) { // ✅ Keep existing cleanup EventHan…" at bounding box center [386, 101] width 607 height 51
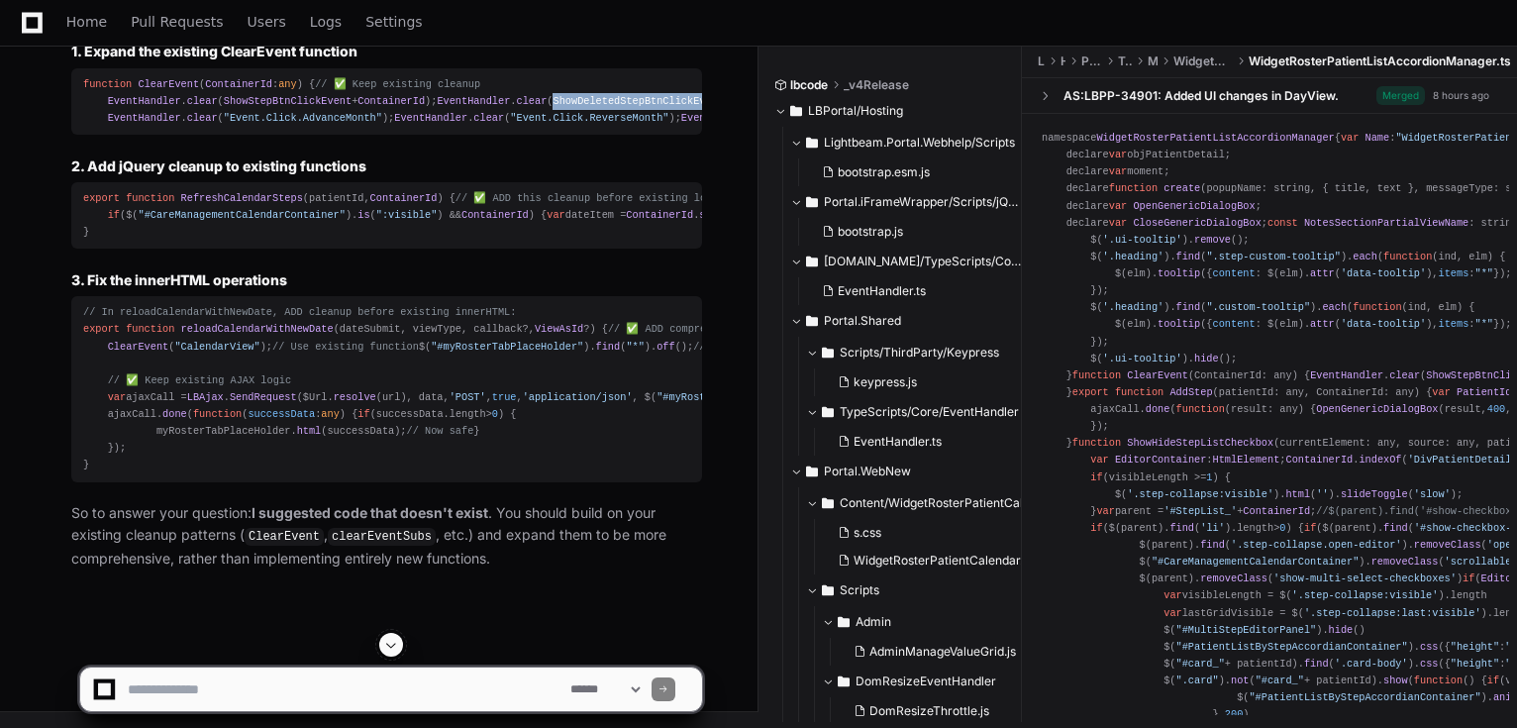
click at [282, 127] on div "function ClearEvent ( ContainerId : any ) { // ✅ Keep existing cleanup EventHan…" at bounding box center [386, 101] width 607 height 51
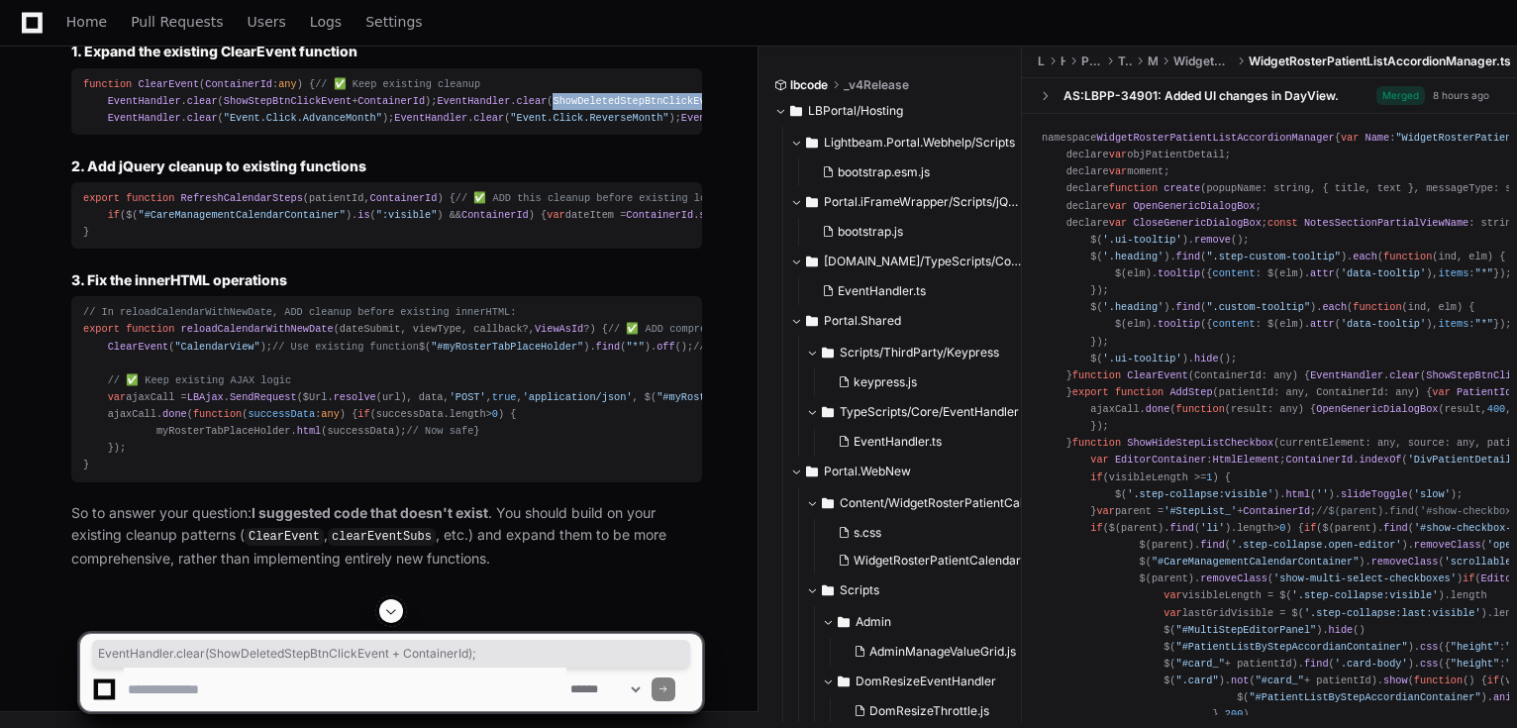
click at [282, 127] on div "function ClearEvent ( ContainerId : any ) { // ✅ Keep existing cleanup EventHan…" at bounding box center [386, 101] width 607 height 51
click at [286, 107] on span "ShowStepBtnClickEvent" at bounding box center [288, 101] width 128 height 12
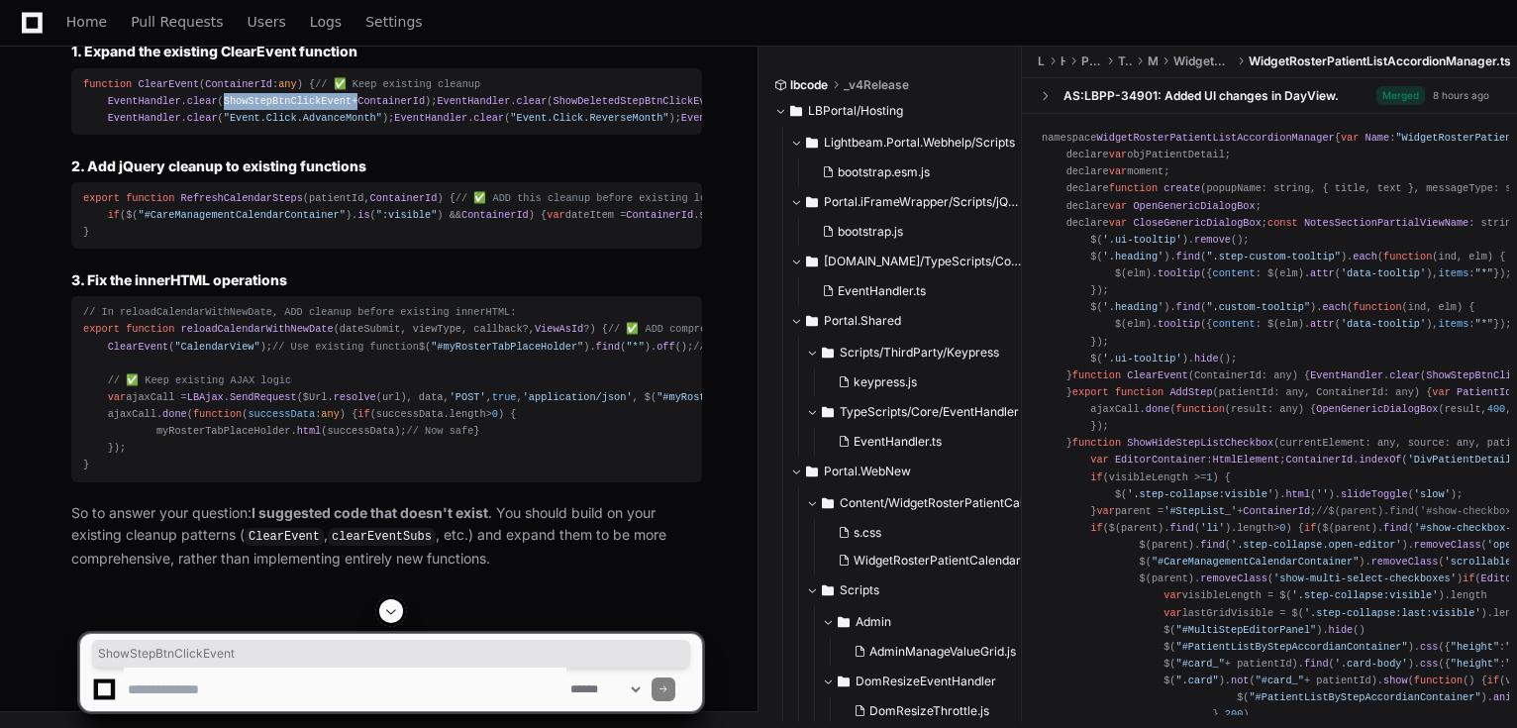
click at [286, 107] on span "ShowStepBtnClickEvent" at bounding box center [288, 101] width 128 height 12
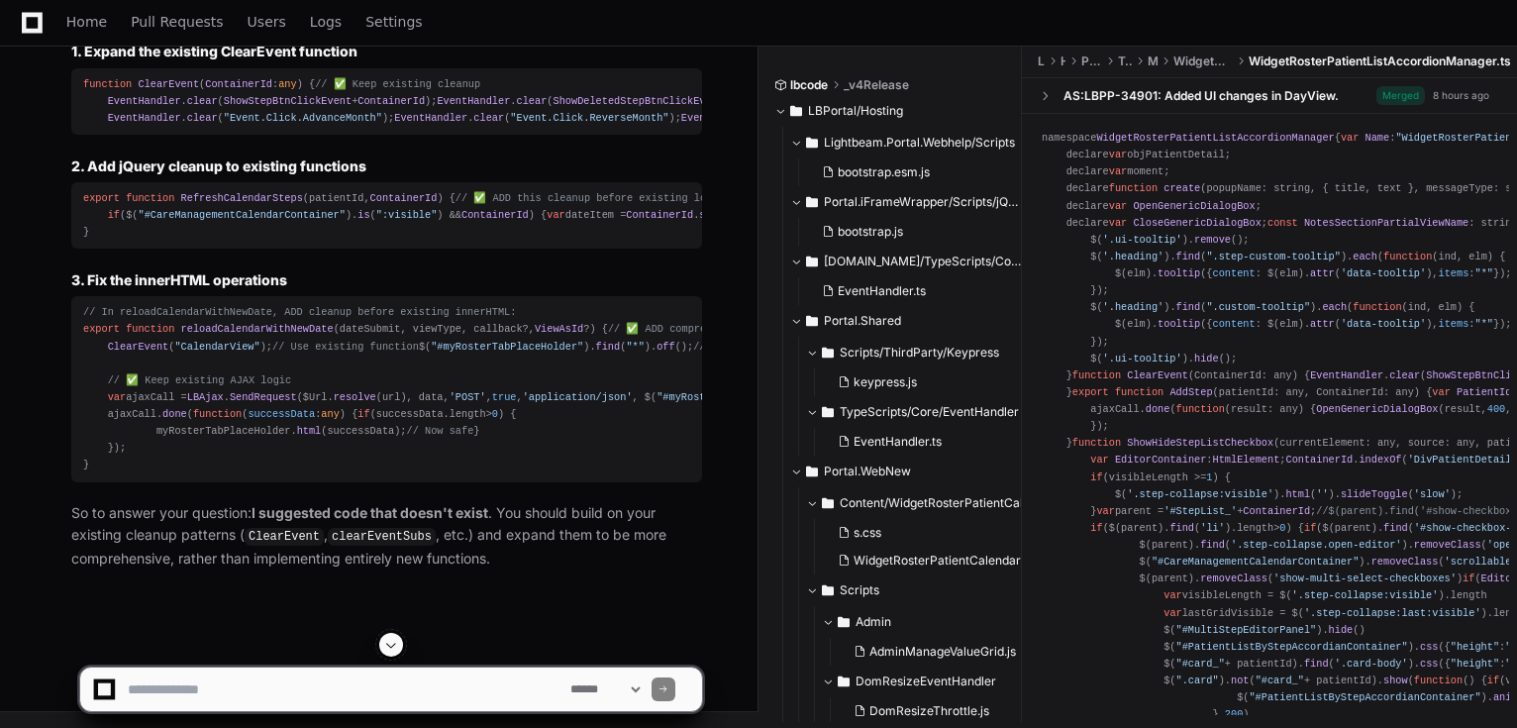
click at [212, 204] on span "RefreshCalendarSteps" at bounding box center [242, 198] width 122 height 12
click at [211, 204] on span "RefreshCalendarSteps" at bounding box center [242, 198] width 122 height 12
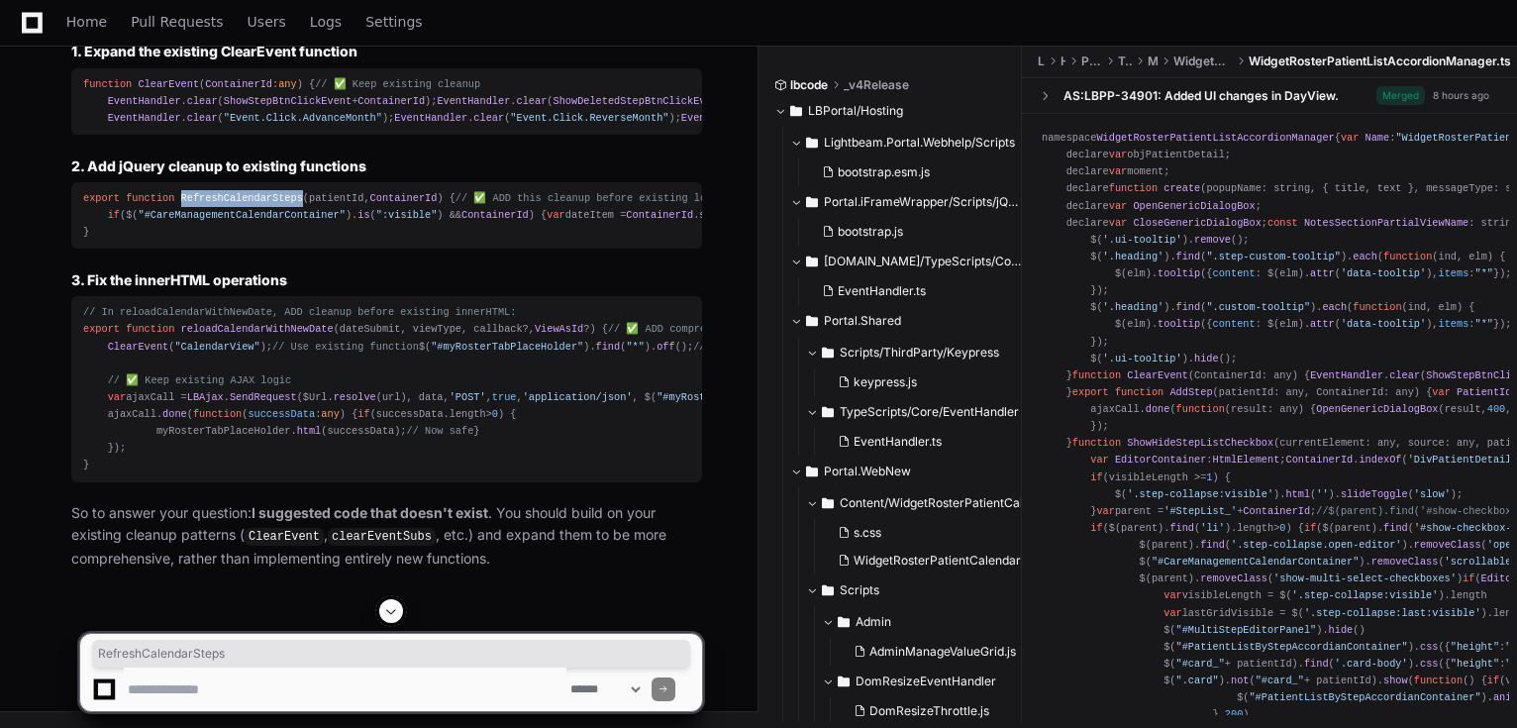
click at [199, 241] on div "export function RefreshCalendarSteps ( patientId, ContainerId ) { // ✅ ADD this…" at bounding box center [386, 215] width 607 height 51
click at [207, 204] on span "RefreshCalendarSteps" at bounding box center [242, 198] width 122 height 12
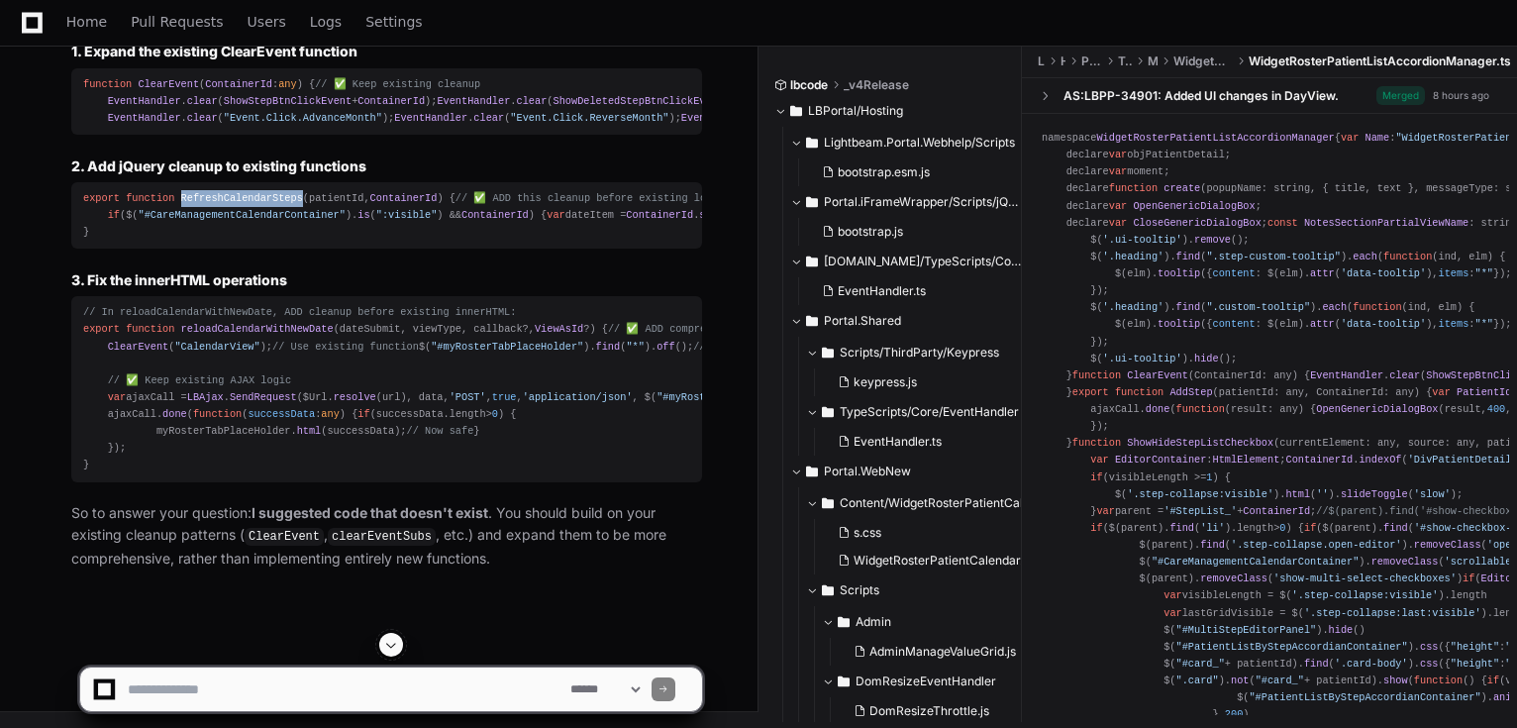
click at [207, 204] on span "RefreshCalendarSteps" at bounding box center [242, 198] width 122 height 12
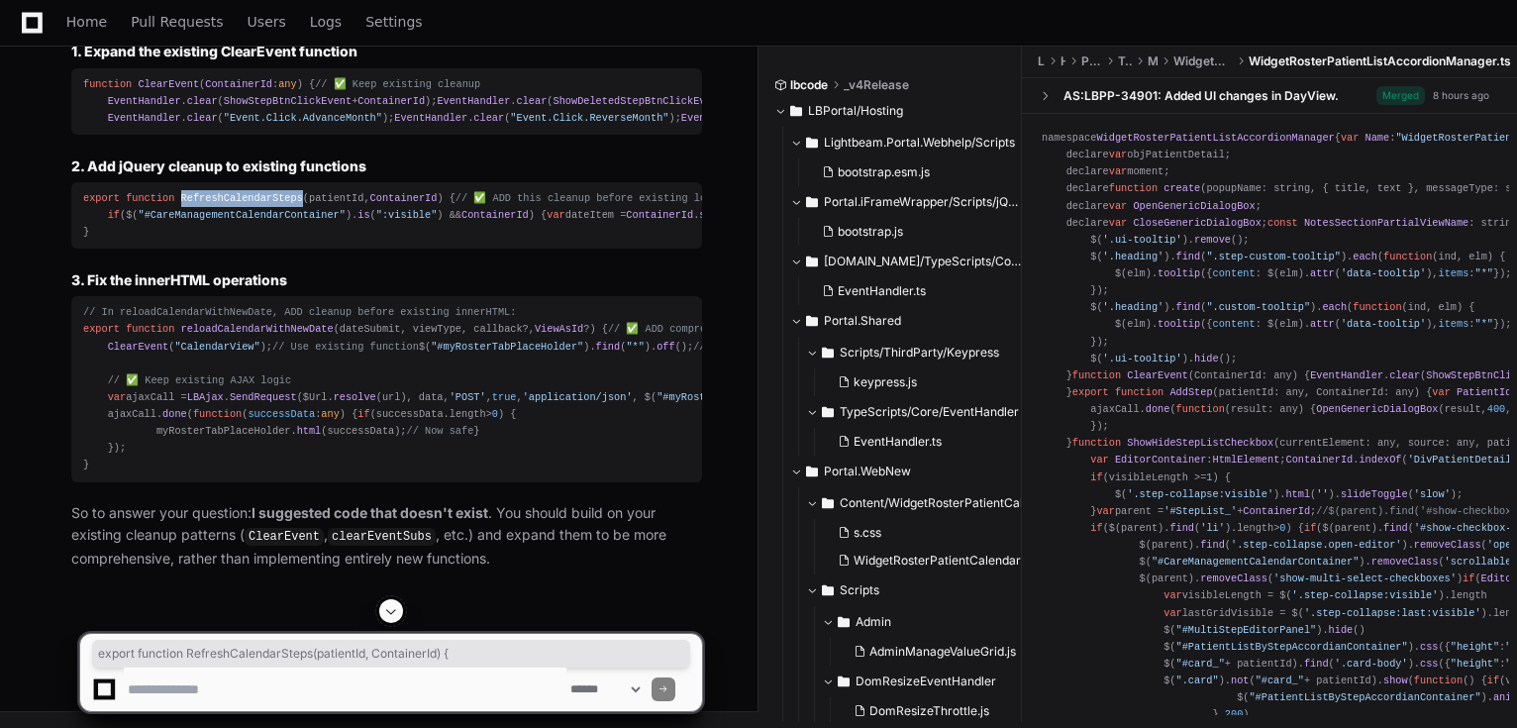
click at [207, 204] on span "RefreshCalendarSteps" at bounding box center [242, 198] width 122 height 12
click at [337, 681] on textarea at bounding box center [345, 689] width 443 height 44
click at [424, 692] on textarea at bounding box center [345, 689] width 443 height 44
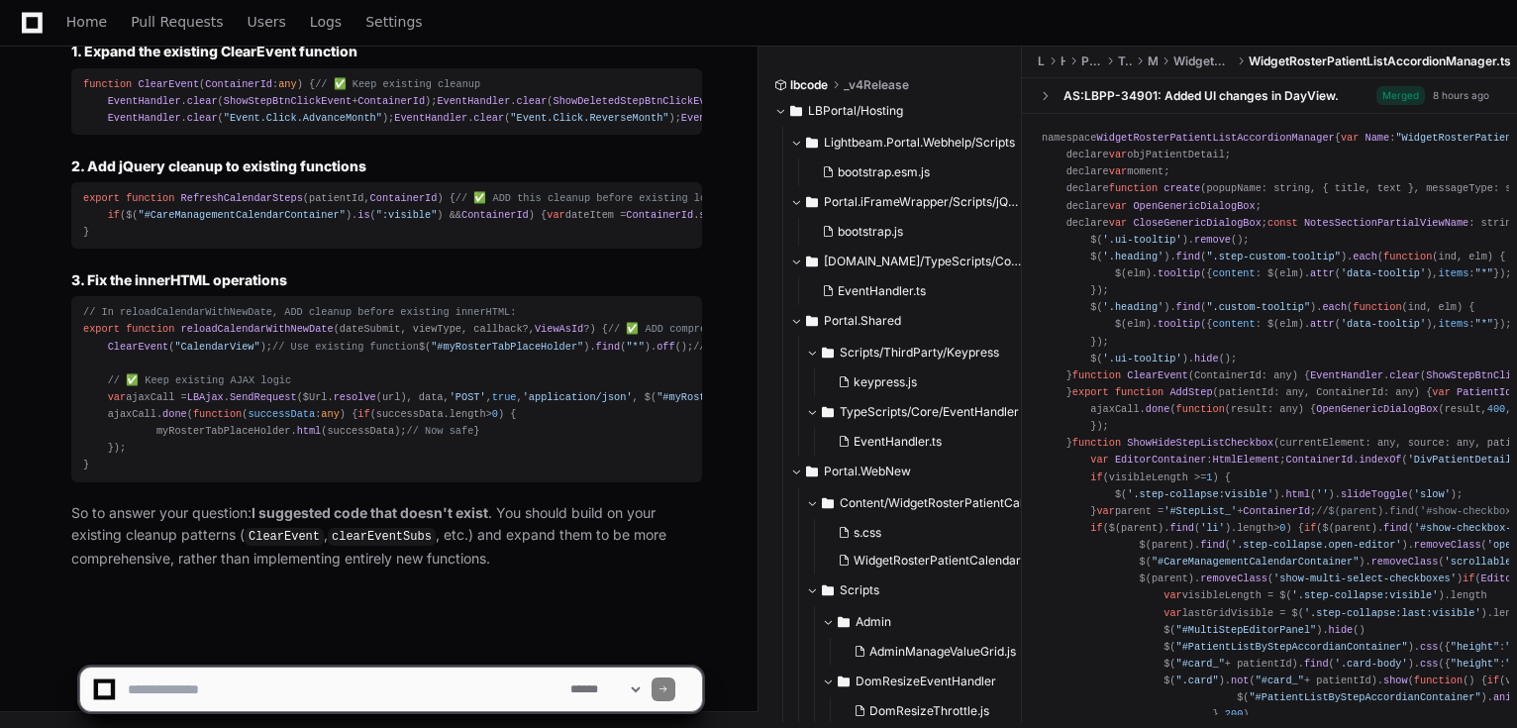
click at [408, 684] on textarea at bounding box center [345, 689] width 443 height 44
click at [495, 690] on textarea at bounding box center [345, 689] width 443 height 44
paste textarea "**********"
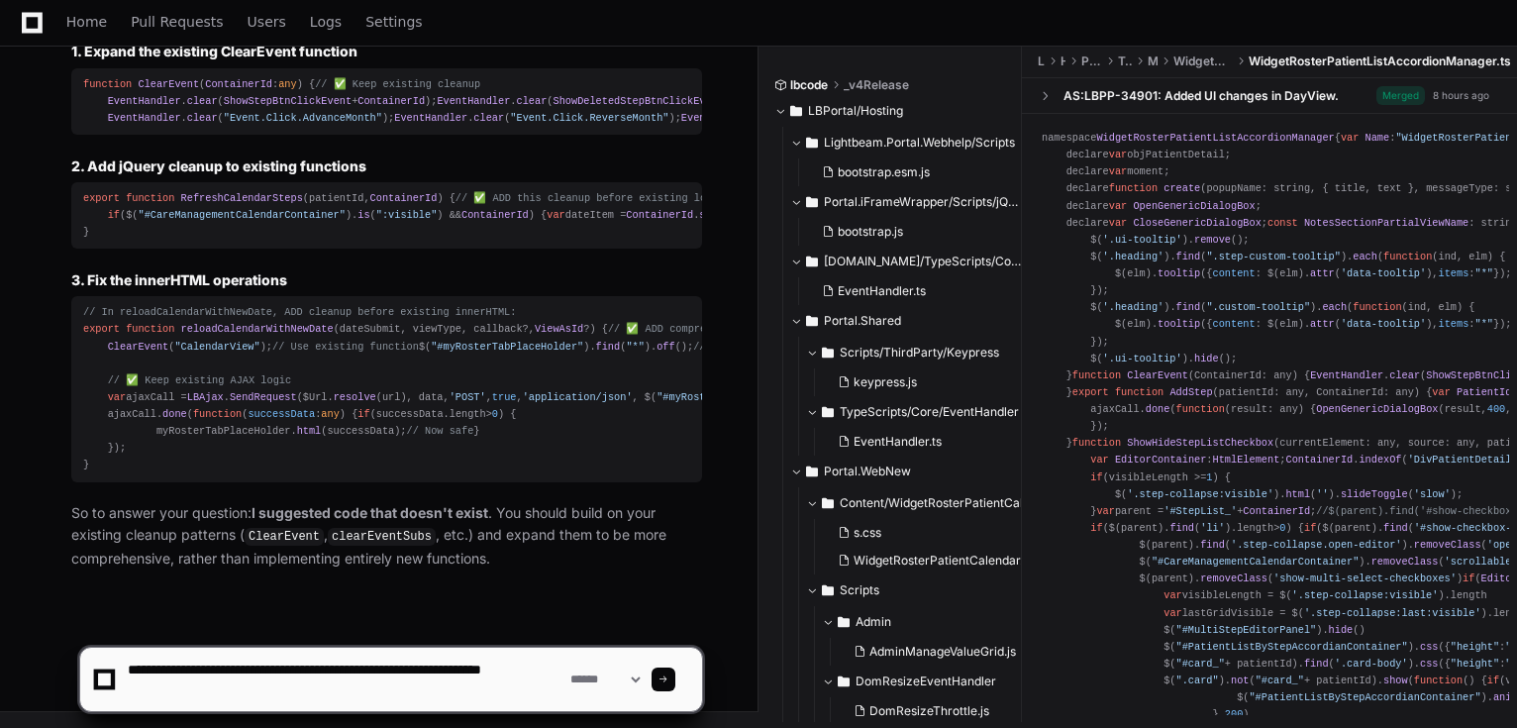
click at [399, 690] on textarea at bounding box center [345, 679] width 443 height 63
paste textarea "**********"
type textarea "**********"
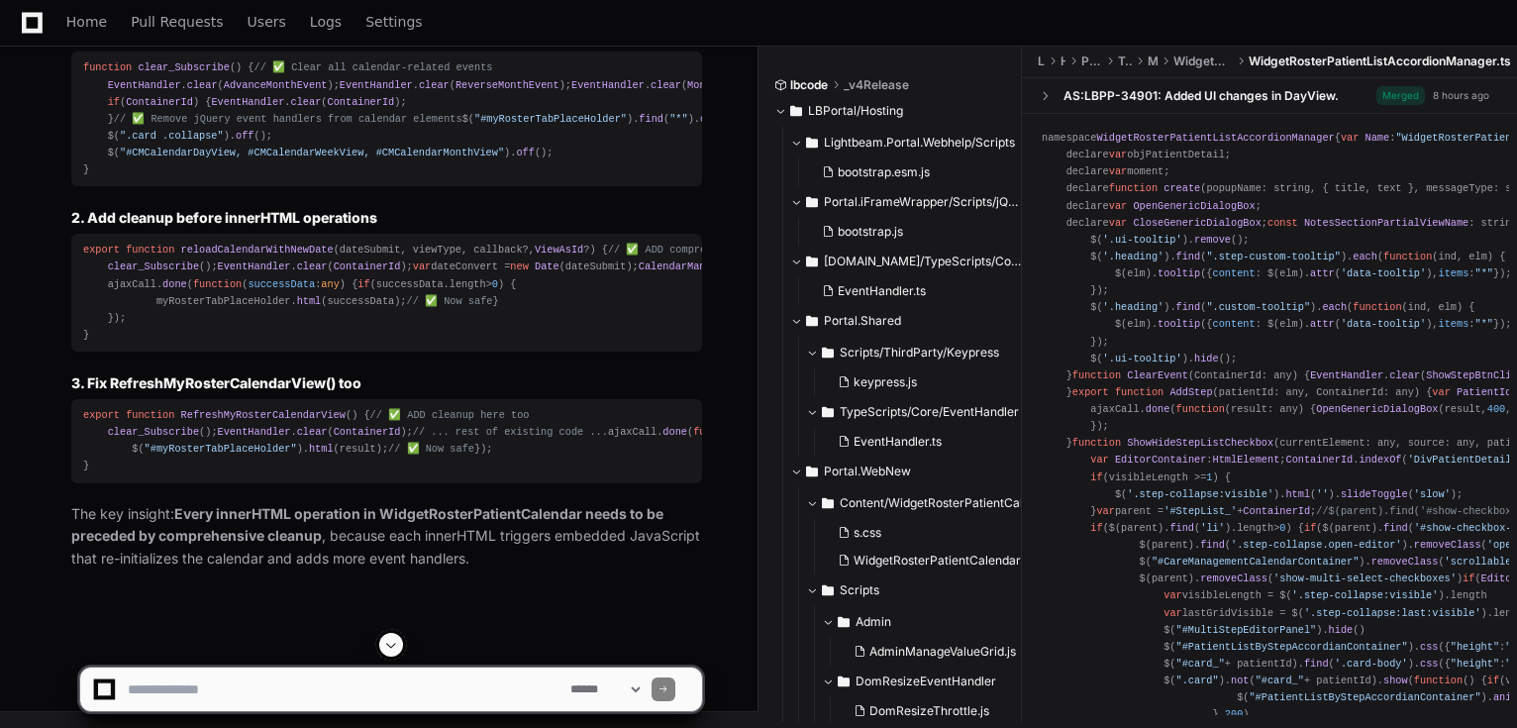
scroll to position [17516, 0]
click at [306, 178] on div "function clear_Subscribe ( ) { // ✅ Clear all calendar-related events EventHand…" at bounding box center [386, 118] width 607 height 119
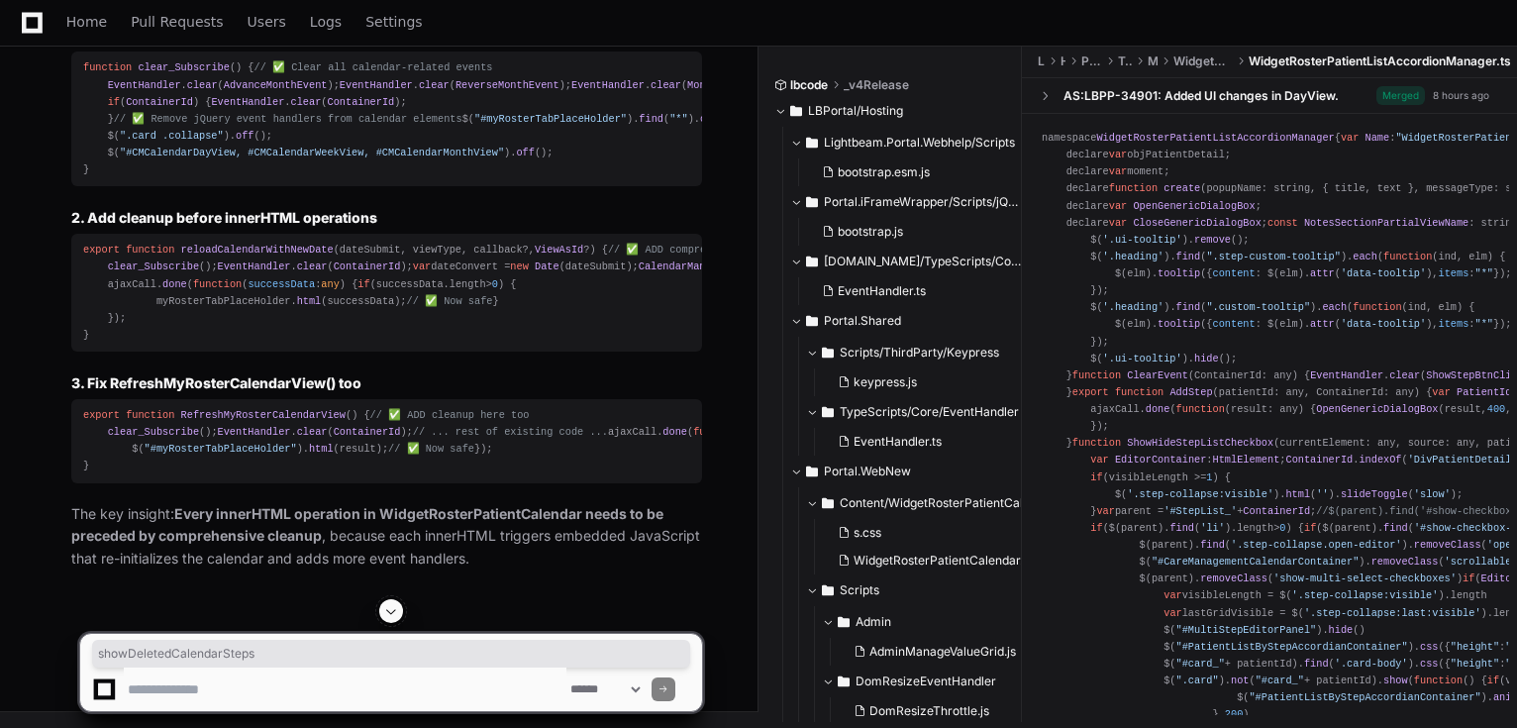
click at [306, 178] on div "function clear_Subscribe ( ) { // ✅ Clear all calendar-related events EventHand…" at bounding box center [386, 118] width 607 height 119
drag, startPoint x: 345, startPoint y: 343, endPoint x: 107, endPoint y: 350, distance: 237.8
click at [107, 178] on div "function clear_Subscribe ( ) { // ✅ Clear all calendar-related events EventHand…" at bounding box center [386, 118] width 607 height 119
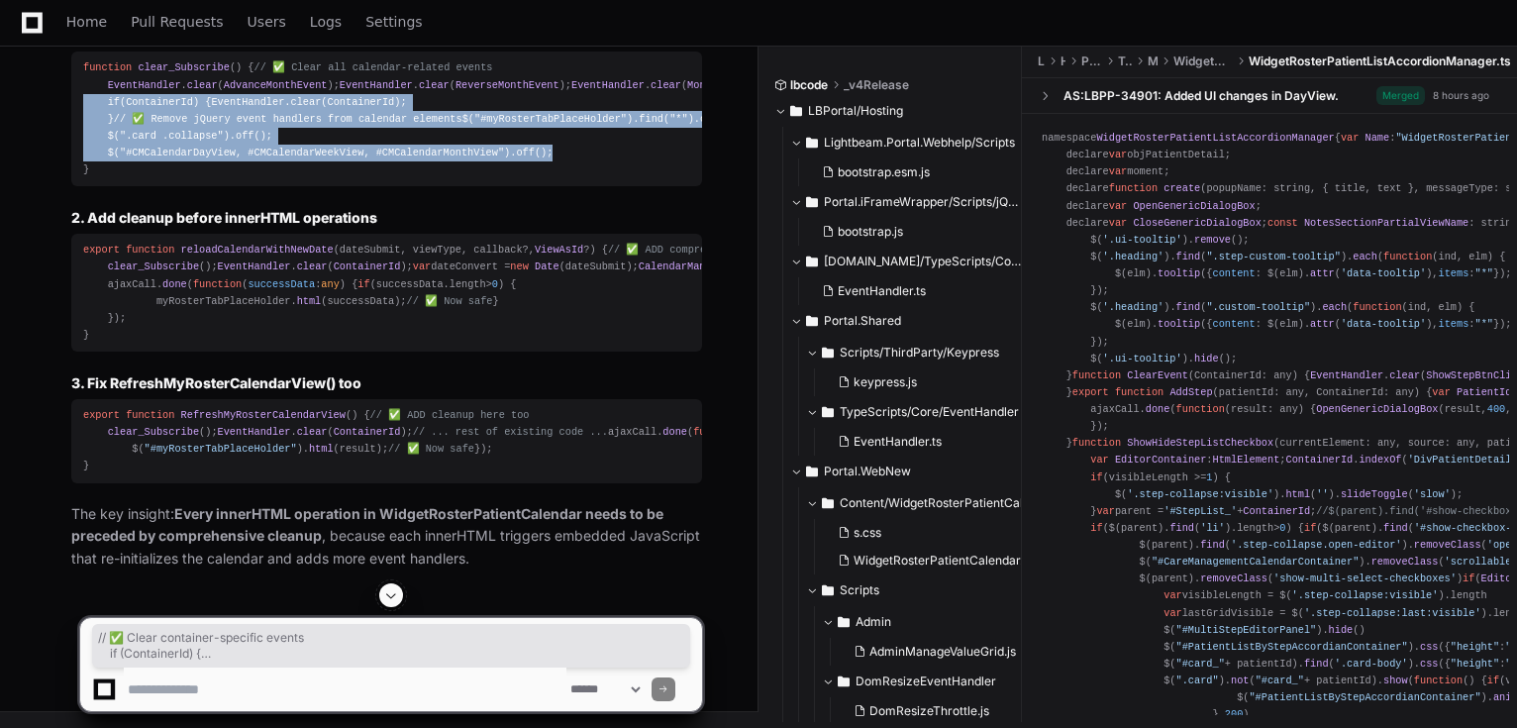
drag, startPoint x: 105, startPoint y: 301, endPoint x: 547, endPoint y: 436, distance: 461.7
click at [547, 178] on div "function clear_Subscribe ( ) { // ✅ Clear all calendar-related events EventHand…" at bounding box center [386, 118] width 607 height 119
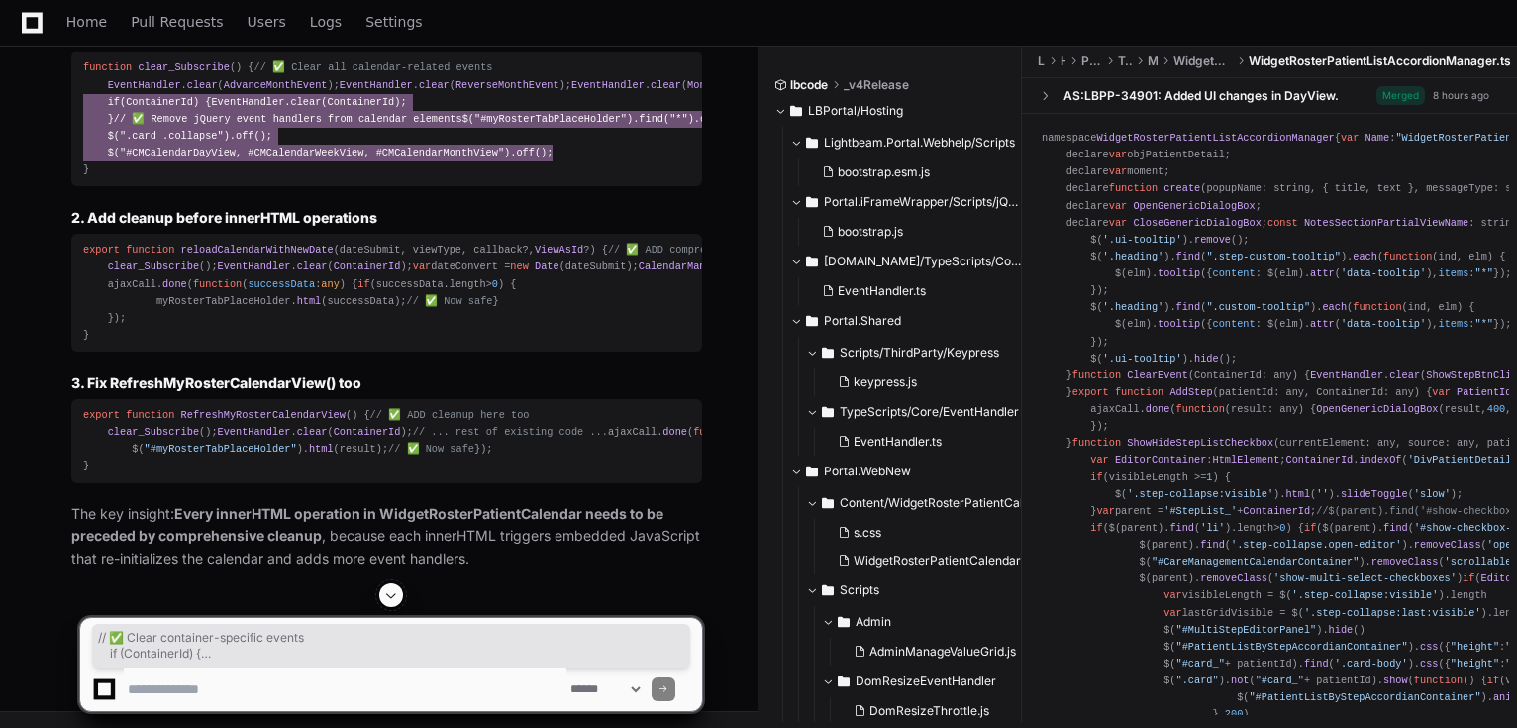
scroll to position [17833, 0]
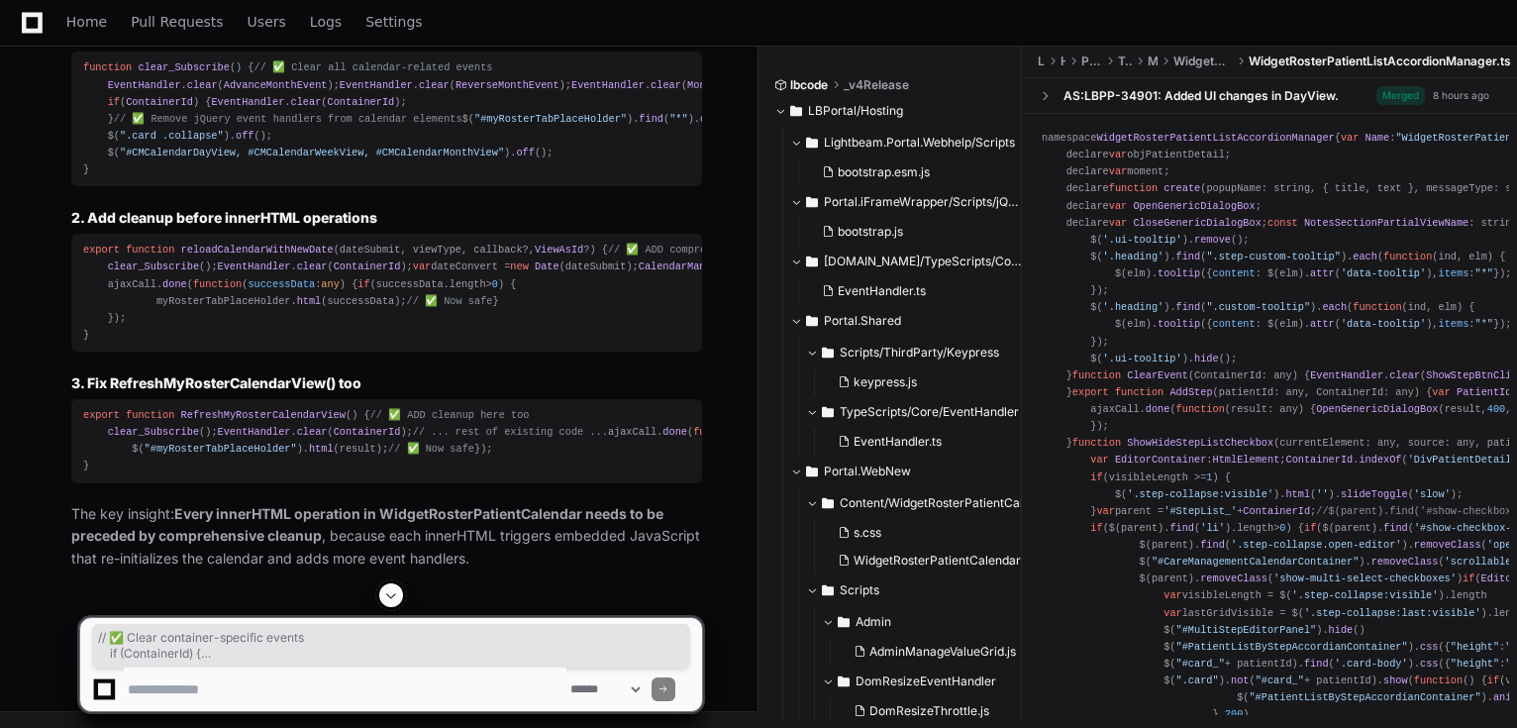
click at [152, 272] on span "clear_Subscribe" at bounding box center [153, 266] width 91 height 12
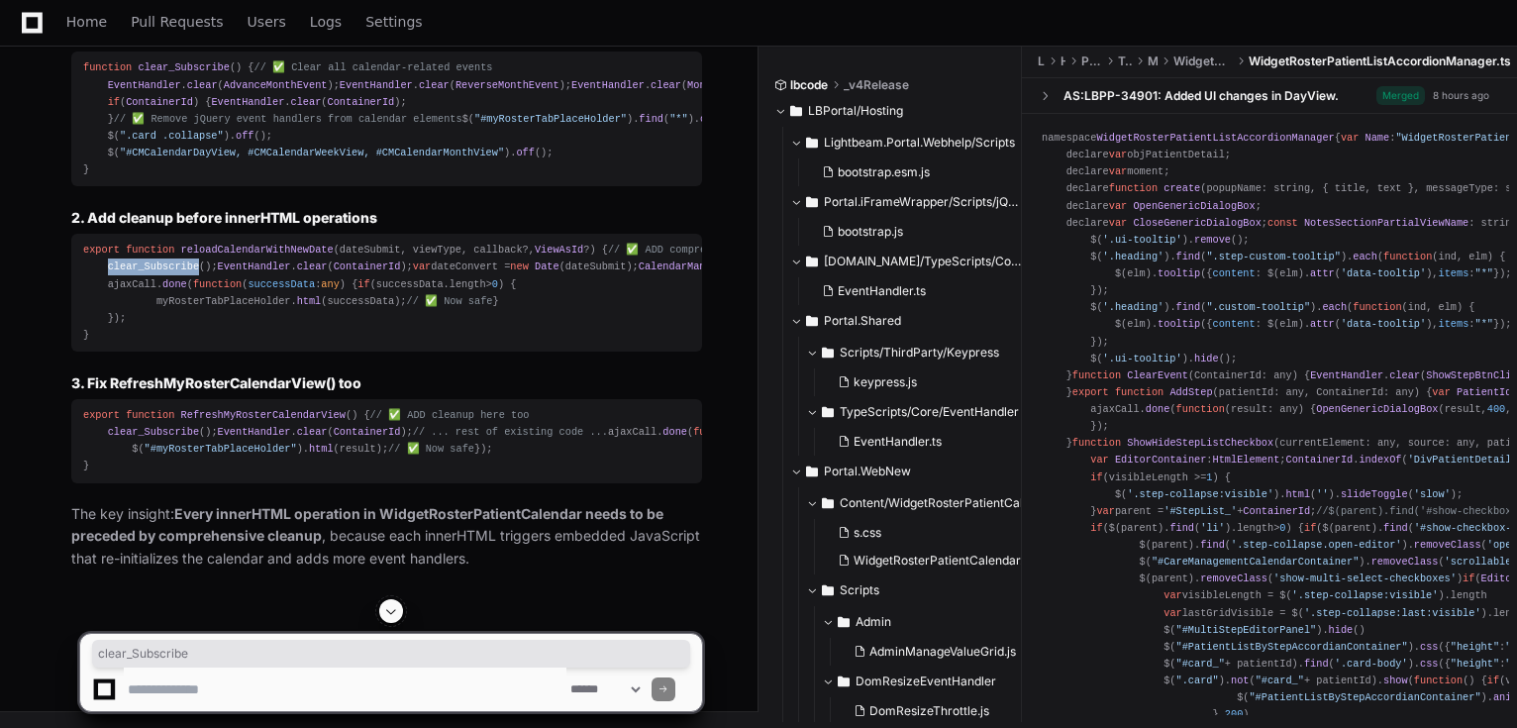
click at [152, 272] on span "clear_Subscribe" at bounding box center [153, 266] width 91 height 12
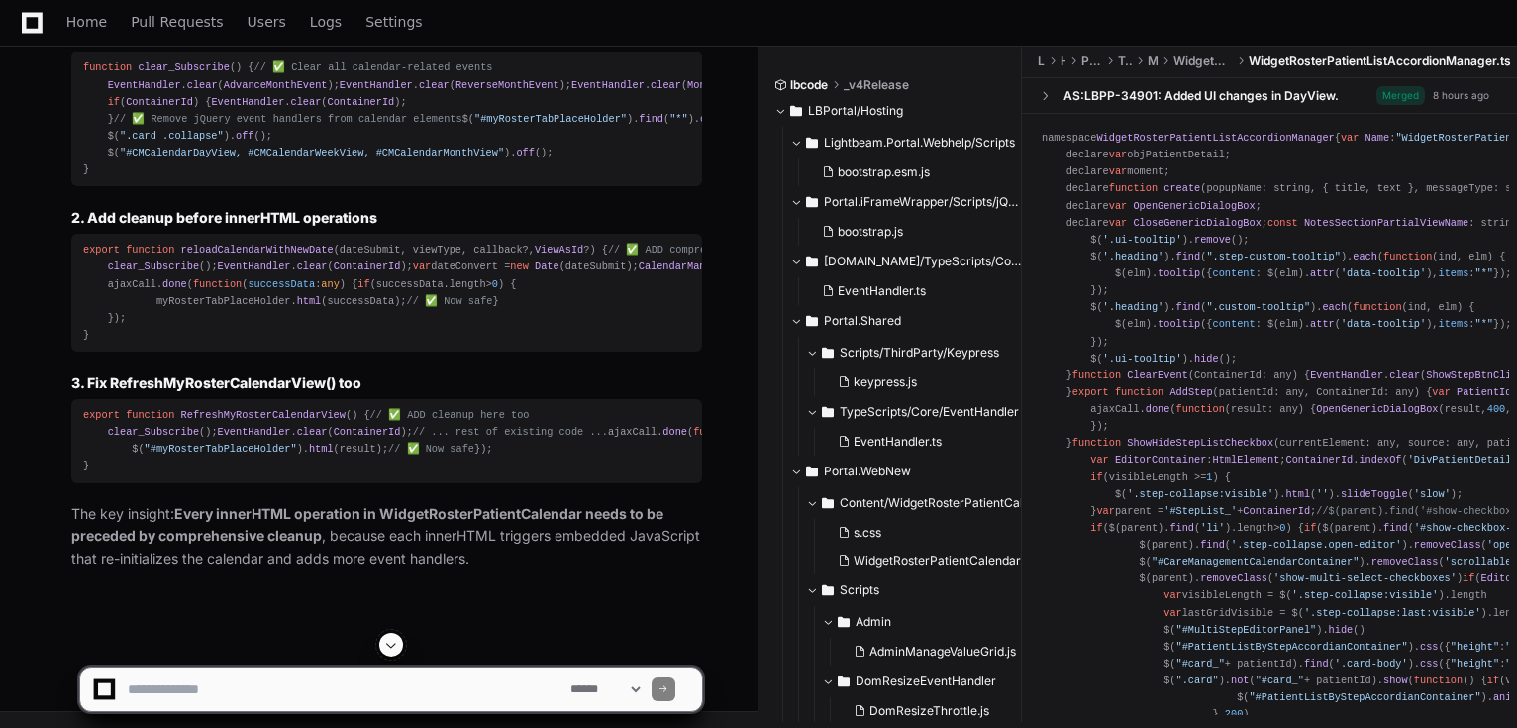
click at [226, 255] on span "reloadCalendarWithNewDate" at bounding box center [257, 250] width 153 height 12
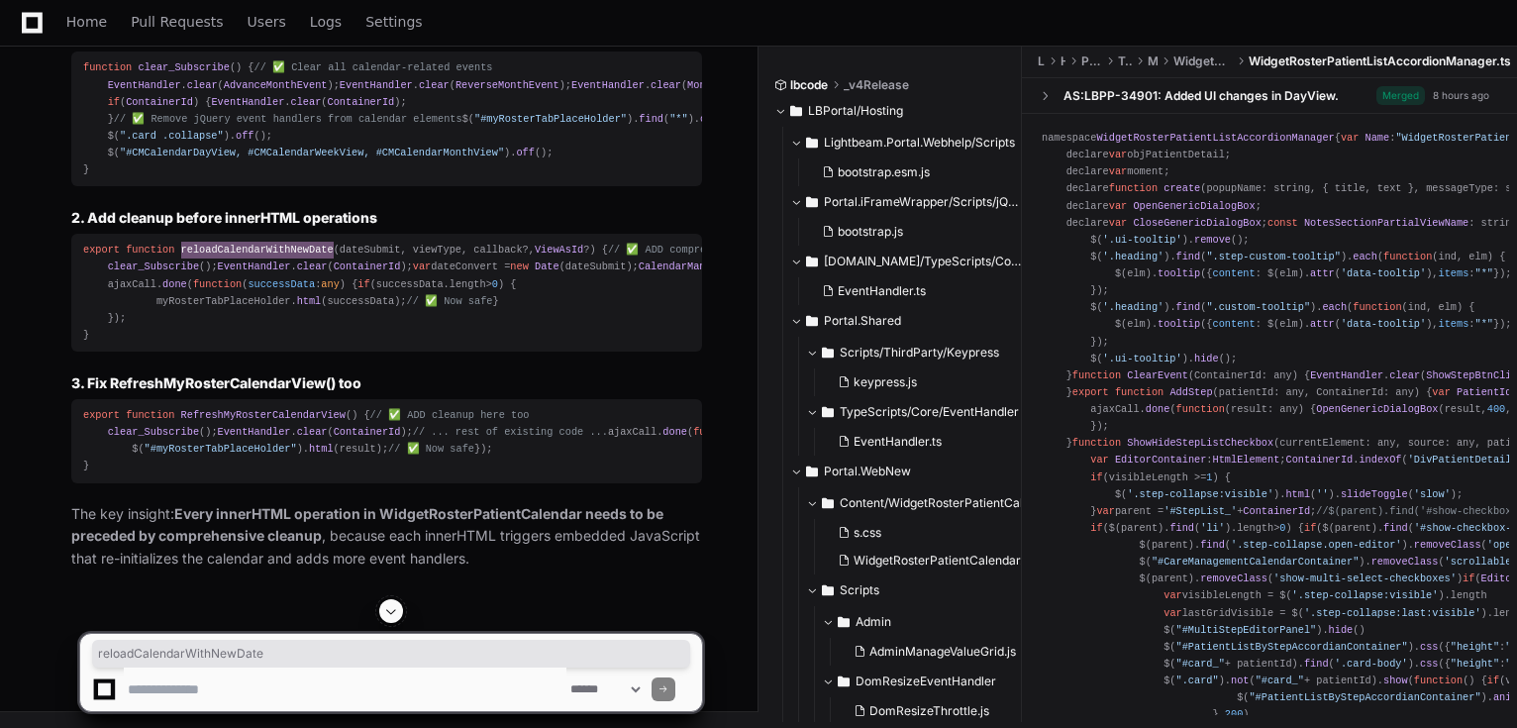
scroll to position [17595, 0]
click at [176, 73] on span "clear_Subscribe" at bounding box center [183, 67] width 91 height 12
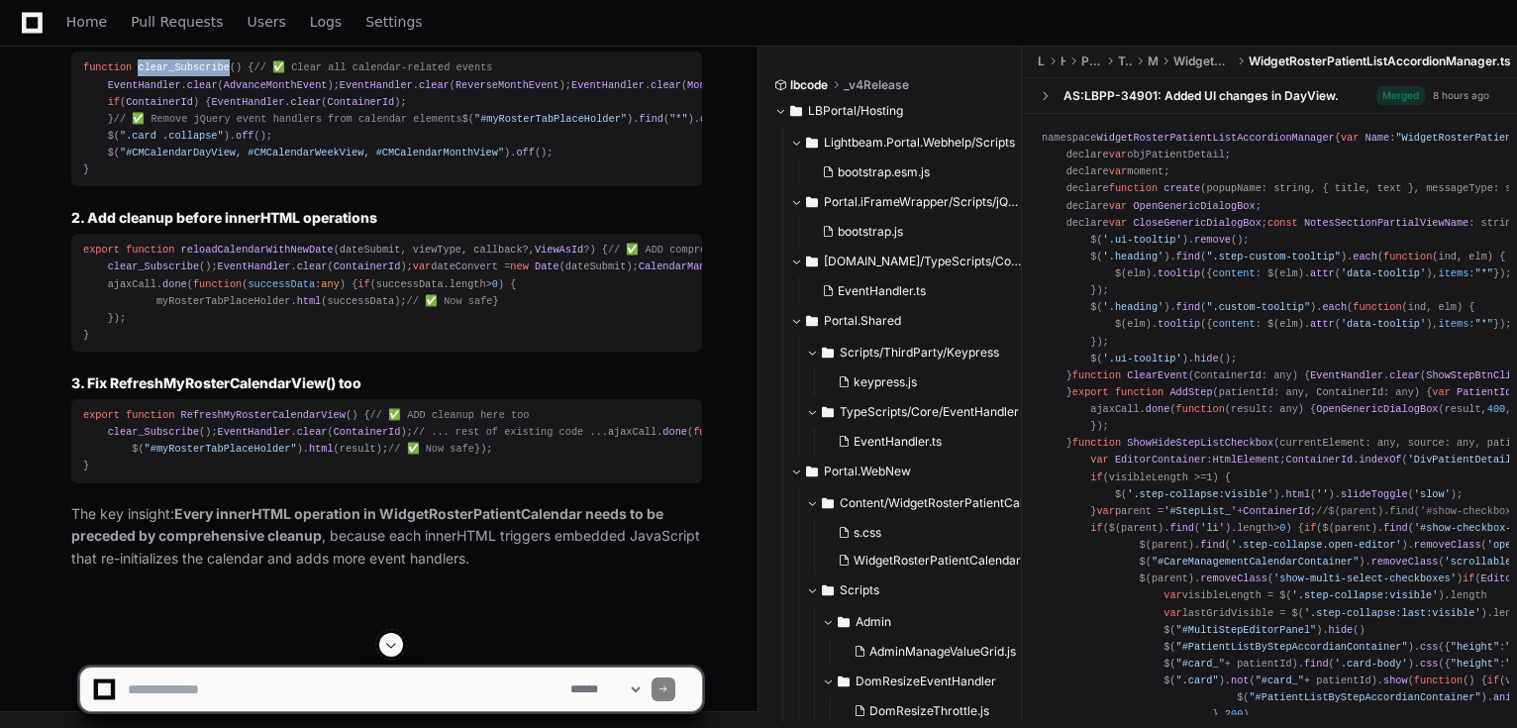
click at [176, 73] on span "clear_Subscribe" at bounding box center [183, 67] width 91 height 12
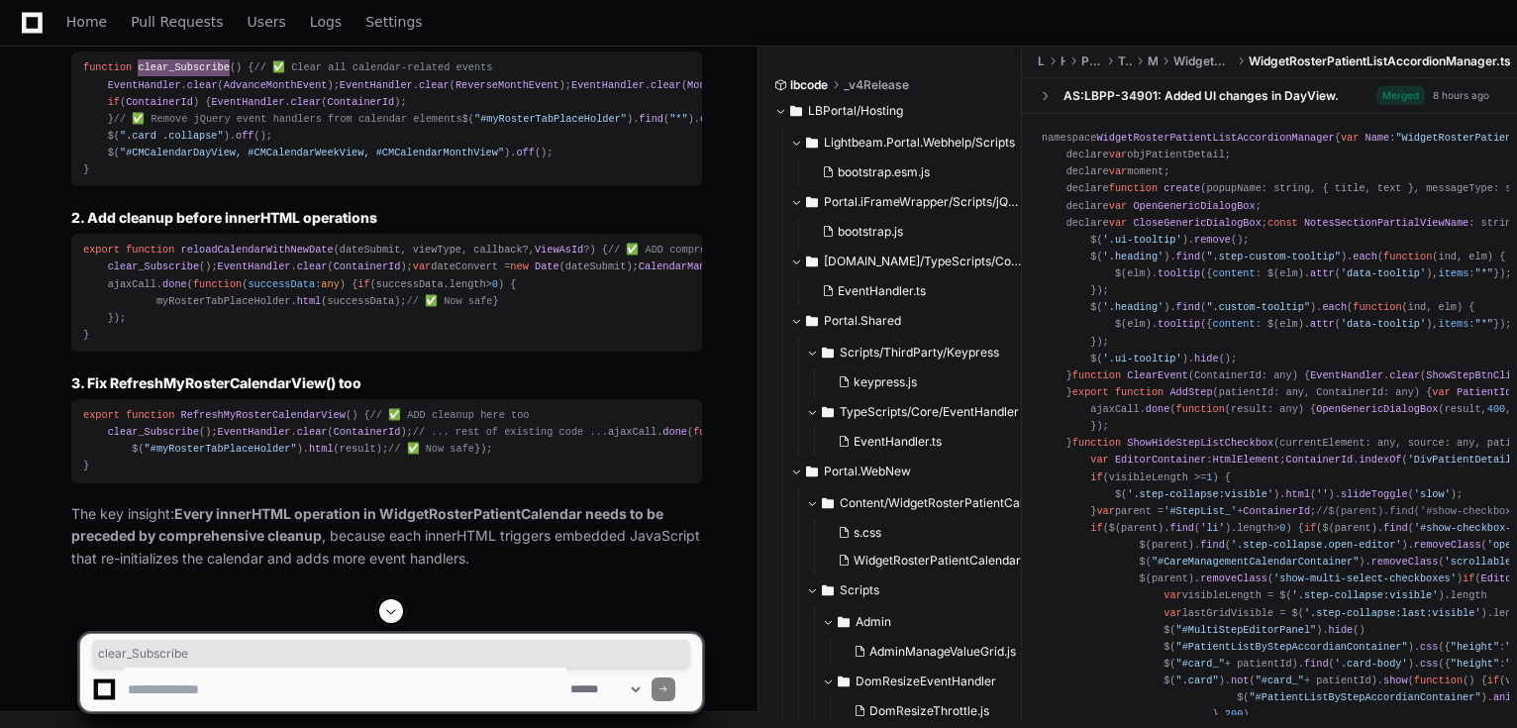
scroll to position [18150, 0]
click at [277, 409] on span "RefreshMyRosterCalendarView" at bounding box center [263, 415] width 164 height 12
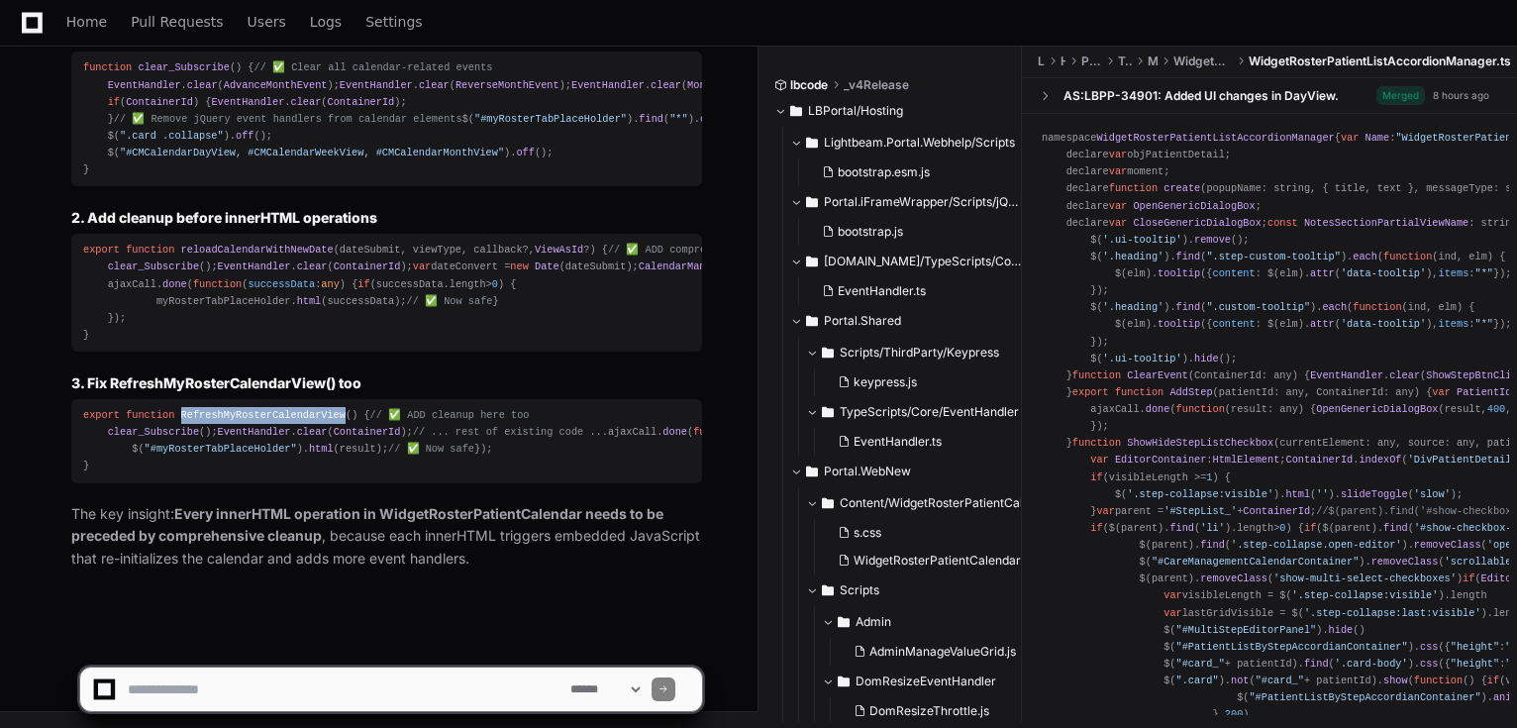
click at [277, 409] on span "RefreshMyRosterCalendarView" at bounding box center [263, 415] width 164 height 12
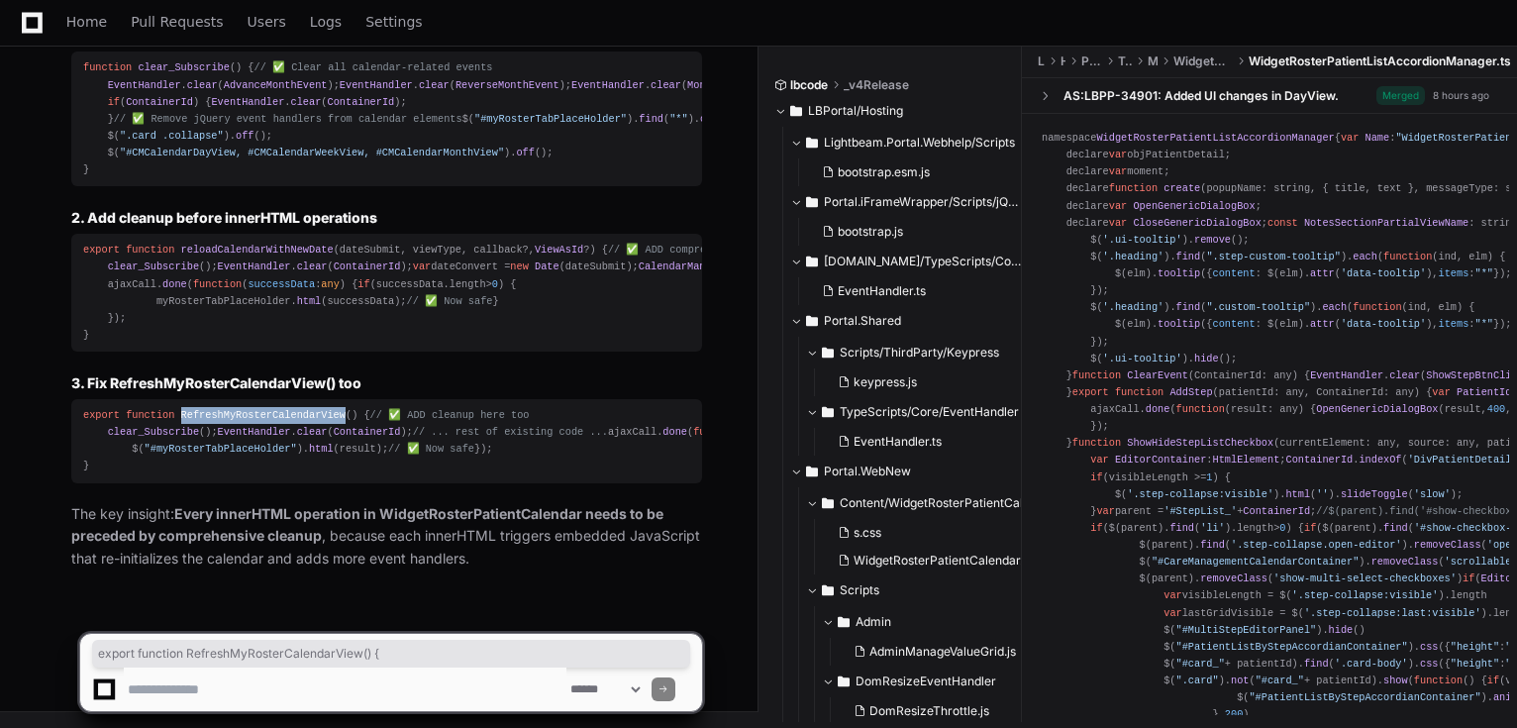
click at [277, 409] on span "RefreshMyRosterCalendarView" at bounding box center [263, 415] width 164 height 12
click at [492, 407] on div "export function RefreshMyRosterCalendarView ( ) { // ✅ ADD cleanup here too cle…" at bounding box center [386, 441] width 607 height 68
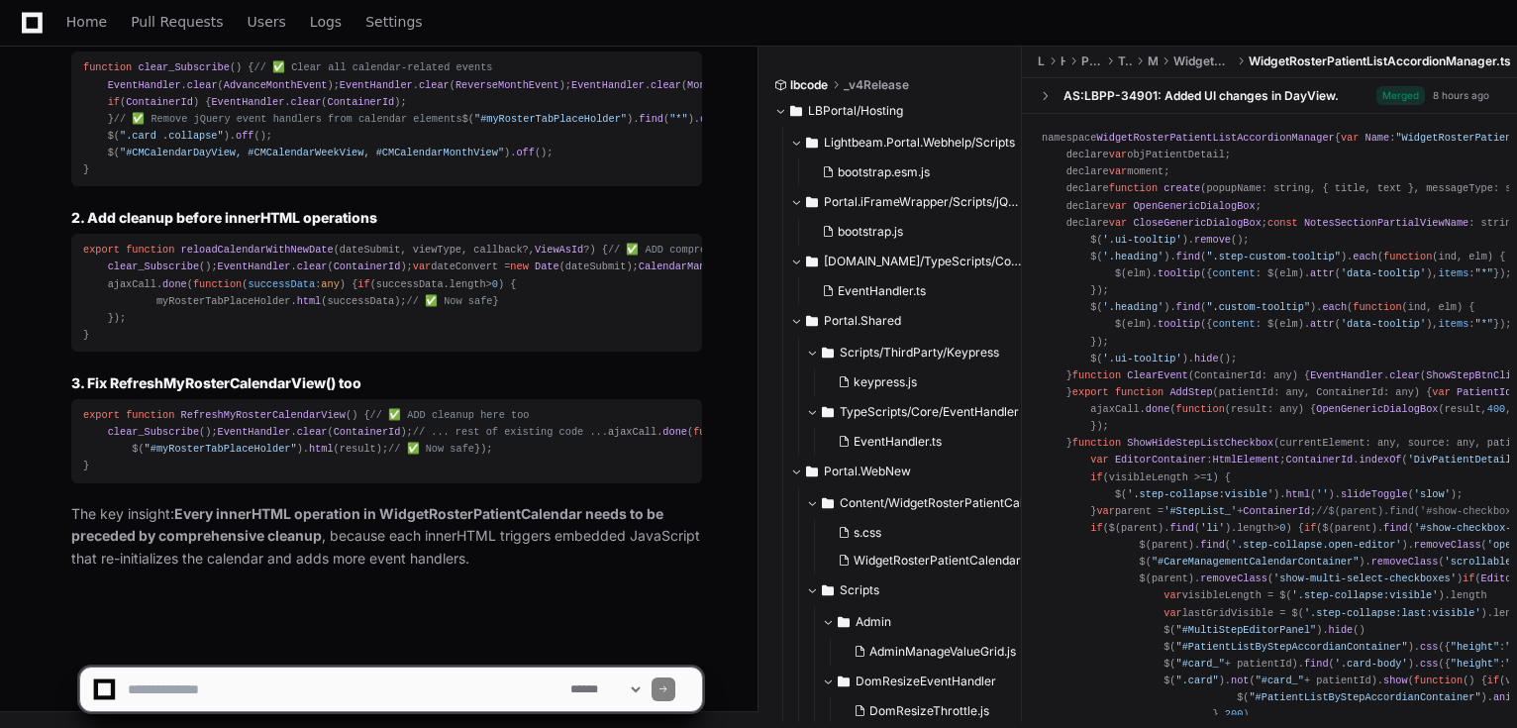
click at [334, 426] on span "ContainerId" at bounding box center [367, 432] width 67 height 12
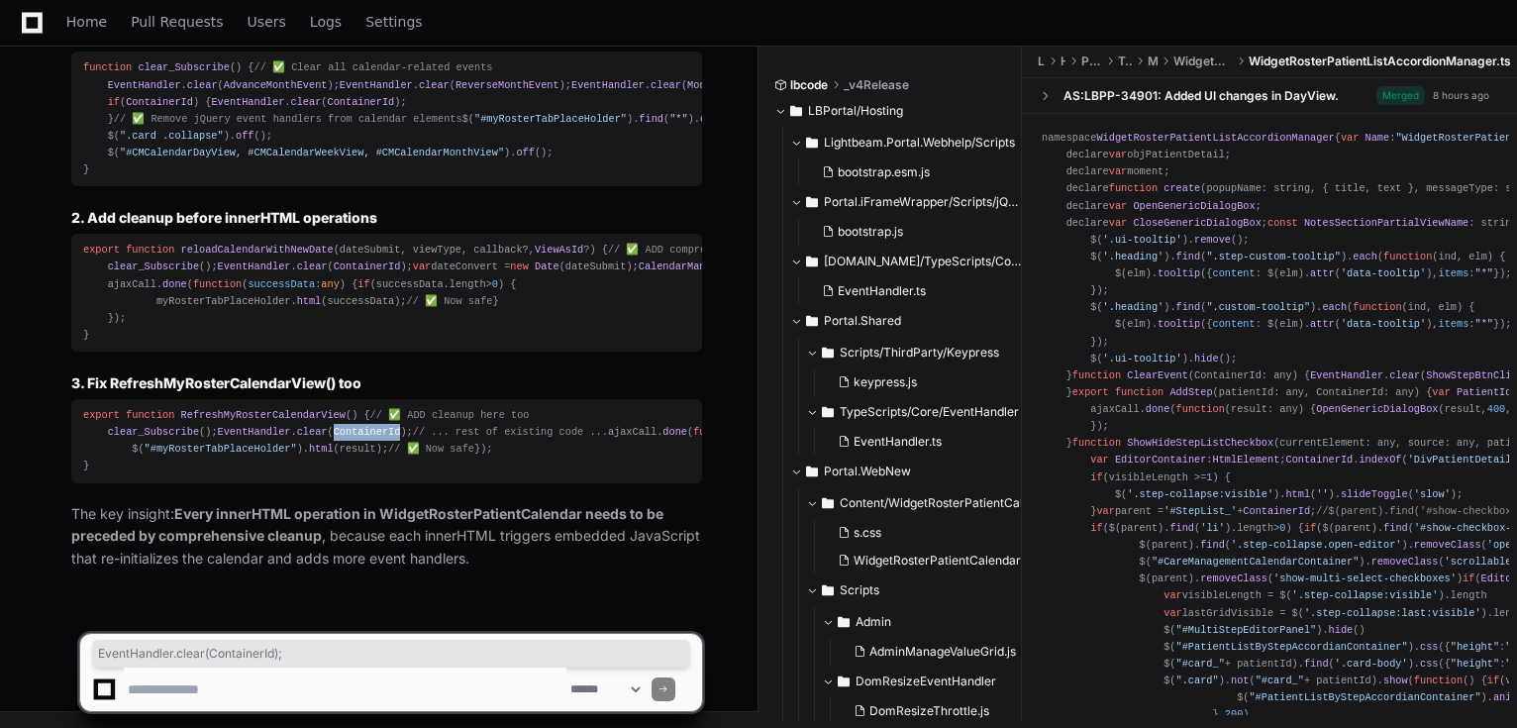
click at [334, 426] on span "ContainerId" at bounding box center [367, 432] width 67 height 12
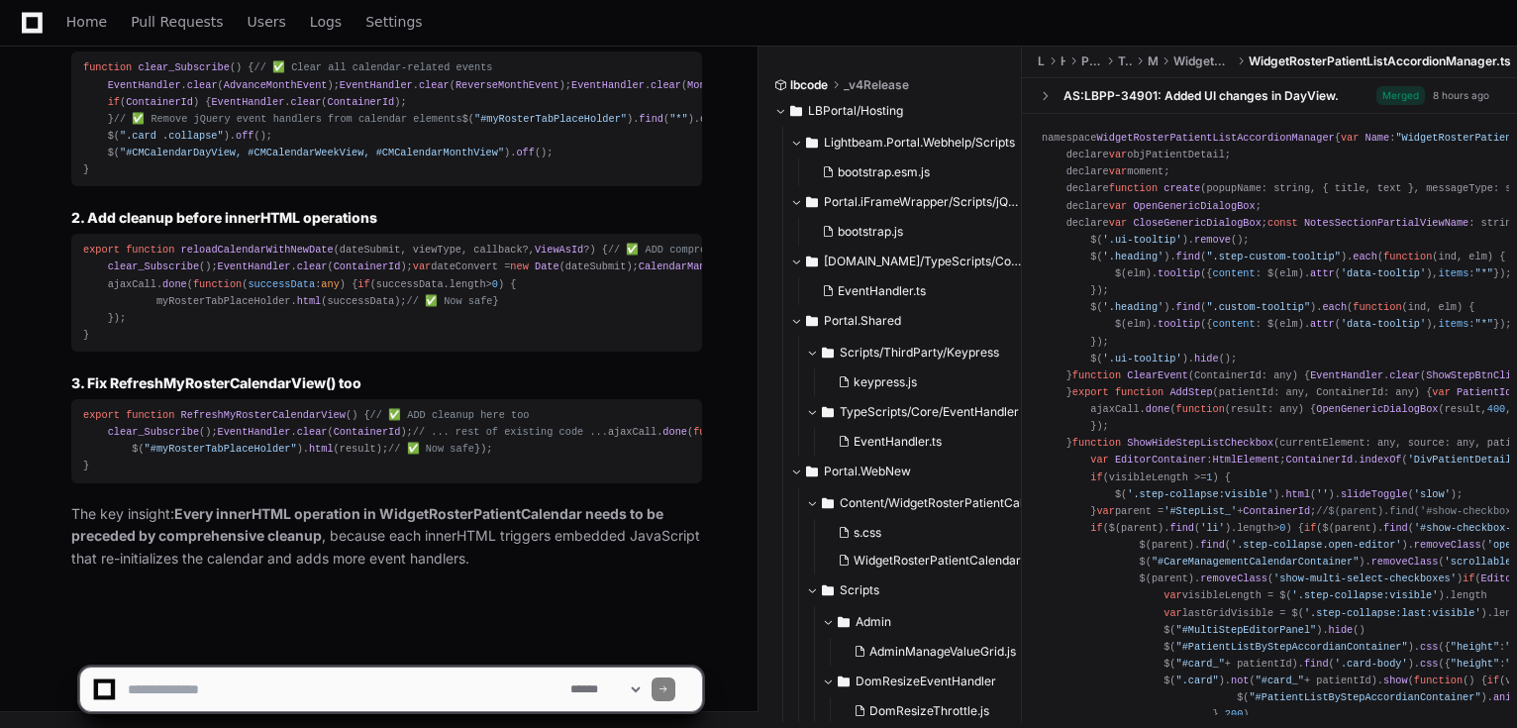
click at [168, 407] on div "export function RefreshMyRosterCalendarView ( ) { // ✅ ADD cleanup here too cle…" at bounding box center [386, 441] width 607 height 68
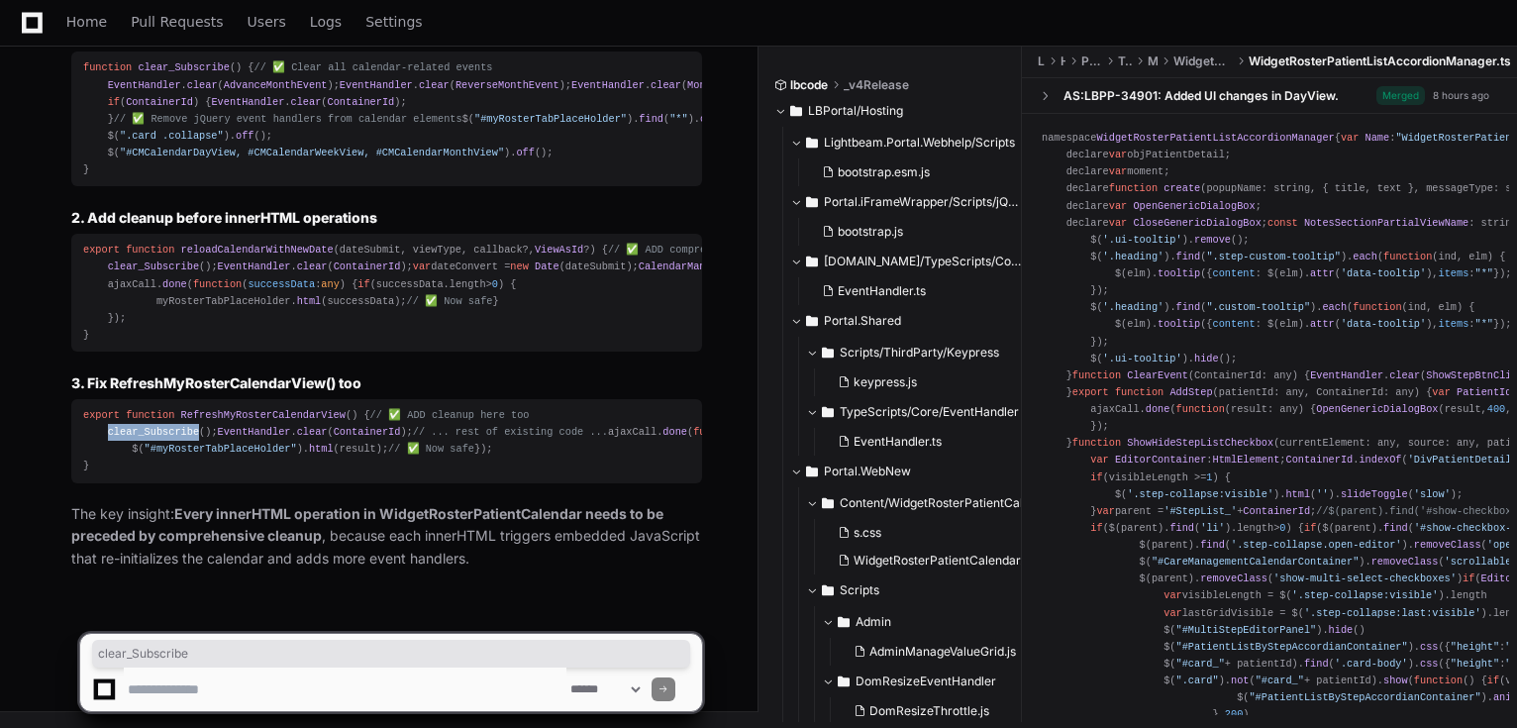
click at [168, 407] on div "export function RefreshMyRosterCalendarView ( ) { // ✅ ADD cleanup here too cle…" at bounding box center [386, 441] width 607 height 68
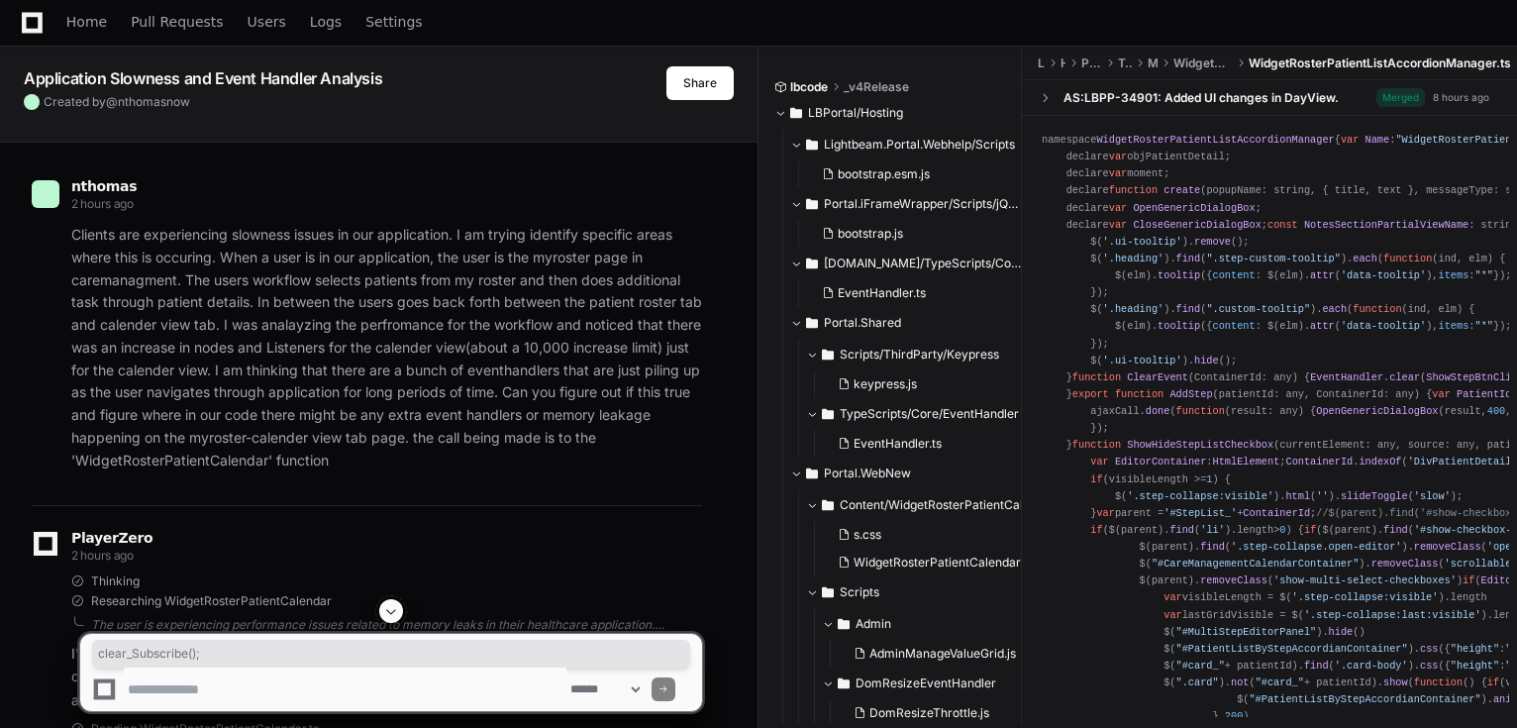
scroll to position [0, 0]
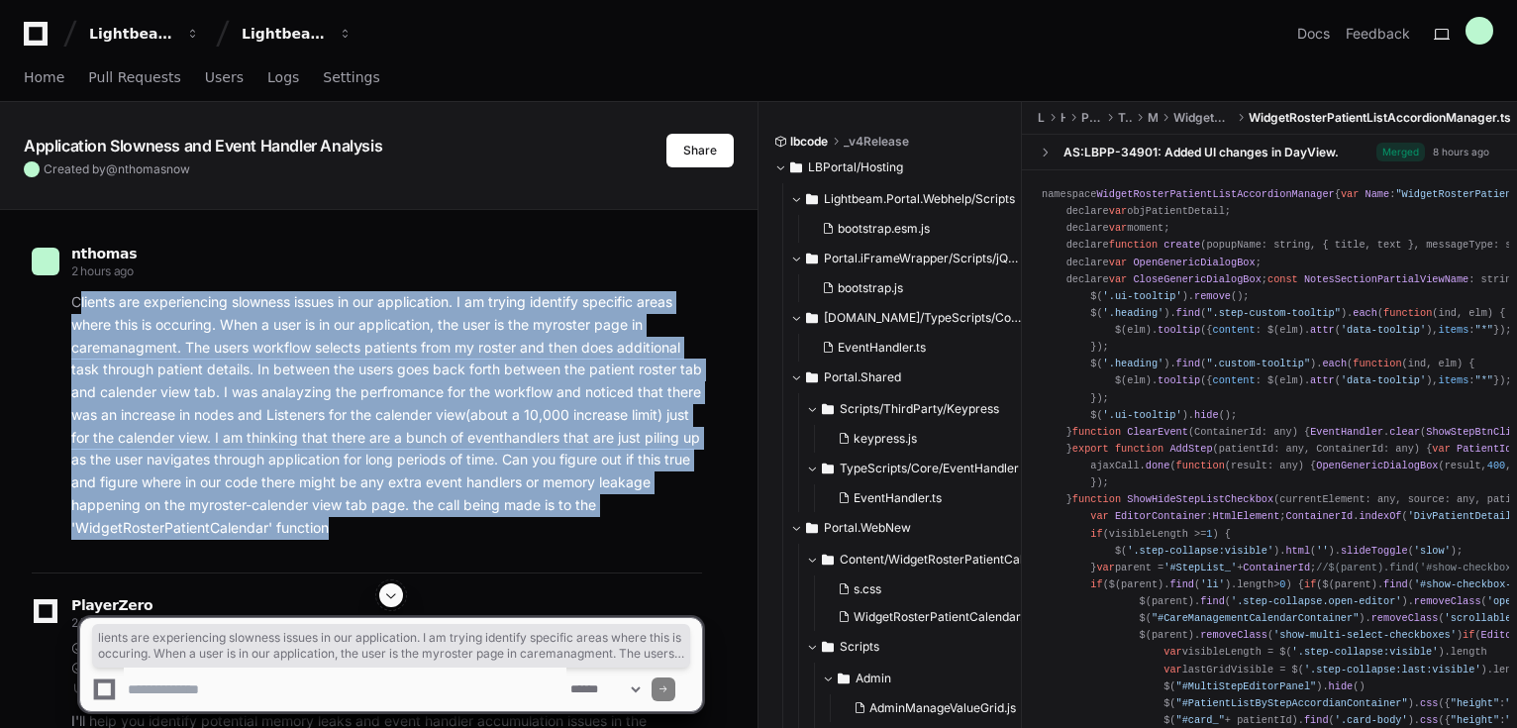
drag, startPoint x: 79, startPoint y: 301, endPoint x: 372, endPoint y: 519, distance: 365.2
click at [378, 539] on div "nthomas 2 hours ago Clients are experiencing slowness issues in our application…" at bounding box center [367, 397] width 670 height 351
click at [362, 494] on p "Clients are experiencing slowness issues in our application. I am trying identi…" at bounding box center [386, 415] width 631 height 248
drag, startPoint x: 351, startPoint y: 525, endPoint x: 74, endPoint y: 301, distance: 355.6
click at [74, 301] on p "Clients are experiencing slowness issues in our application. I am trying identi…" at bounding box center [386, 415] width 631 height 248
